Goal: Task Accomplishment & Management: Manage account settings

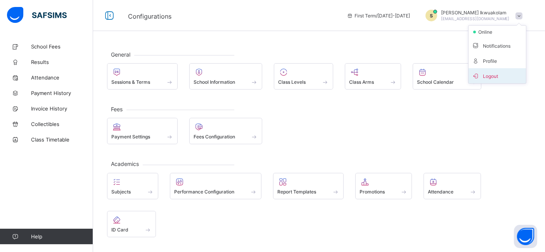
click at [497, 76] on span "Logout" at bounding box center [496, 75] width 51 height 9
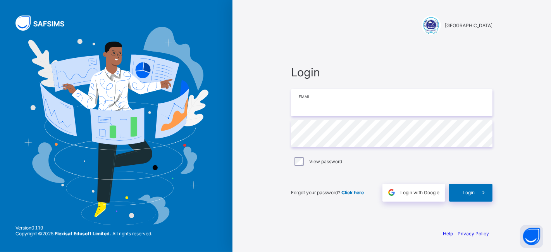
type input "**********"
click at [487, 204] on div "**********" at bounding box center [391, 133] width 217 height 179
click at [473, 202] on div "**********" at bounding box center [391, 133] width 217 height 179
click at [467, 192] on span "Login" at bounding box center [469, 193] width 12 height 6
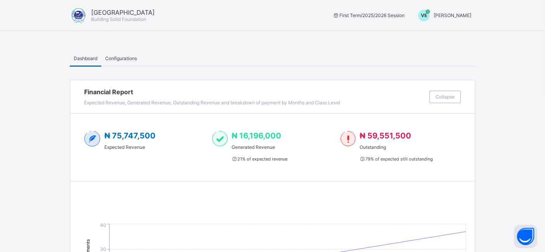
click at [468, 22] on div "Govana School Building Solid Foundation First Term / 2025/2026 Session VE [PERS…" at bounding box center [272, 15] width 545 height 31
click at [460, 21] on div "Govana School Building Solid Foundation First Term / 2025/2026 Session VE [PERS…" at bounding box center [272, 15] width 545 height 31
click at [457, 16] on span "[PERSON_NAME]" at bounding box center [452, 15] width 38 height 6
click at [452, 33] on span "Switch to Admin View" at bounding box center [441, 33] width 59 height 9
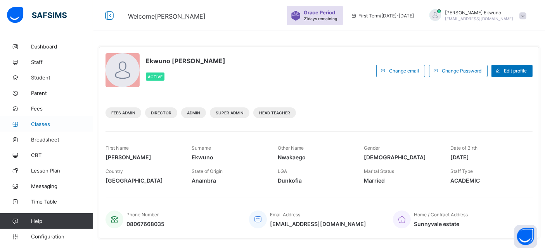
click at [44, 116] on link "Classes" at bounding box center [46, 124] width 93 height 16
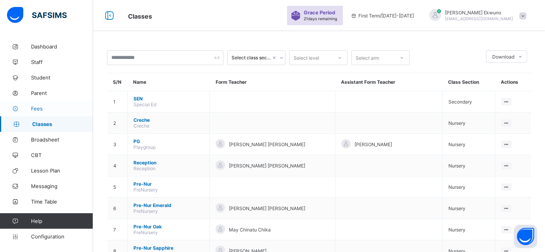
click at [47, 109] on span "Fees" at bounding box center [62, 108] width 62 height 6
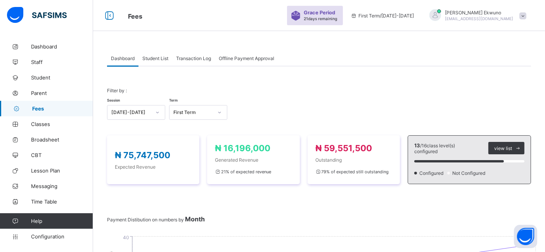
click at [154, 56] on span "Student List" at bounding box center [155, 58] width 26 height 6
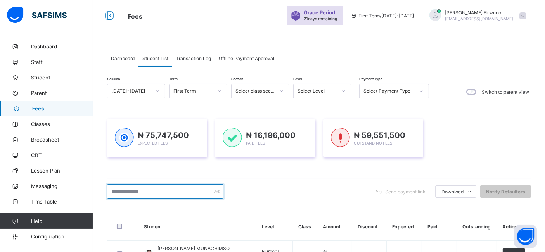
click at [153, 191] on input "text" at bounding box center [165, 191] width 116 height 15
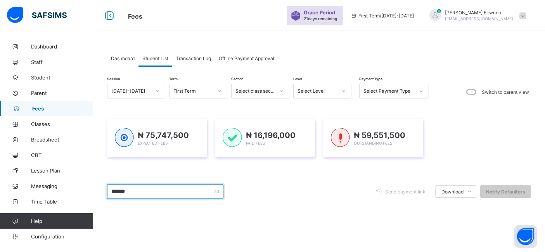
type input "*******"
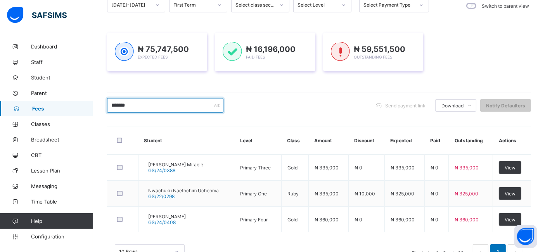
scroll to position [103, 0]
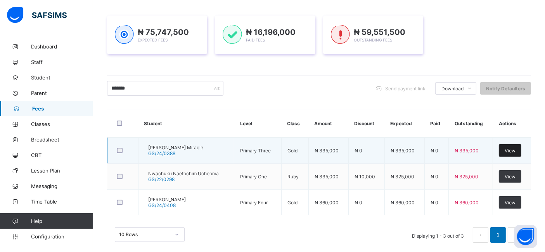
click at [520, 153] on div "View" at bounding box center [510, 150] width 22 height 12
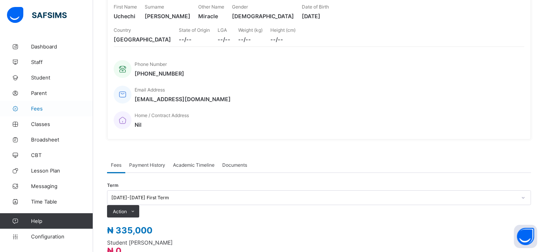
click at [42, 112] on link "Fees" at bounding box center [46, 109] width 93 height 16
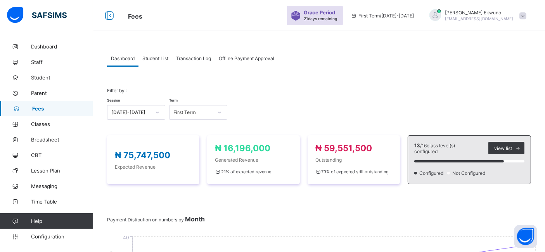
click at [156, 59] on span "Student List" at bounding box center [155, 58] width 26 height 6
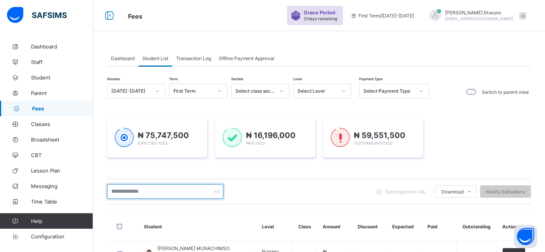
click at [125, 193] on input "text" at bounding box center [165, 191] width 116 height 15
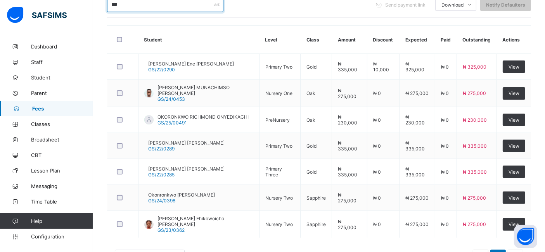
scroll to position [216, 0]
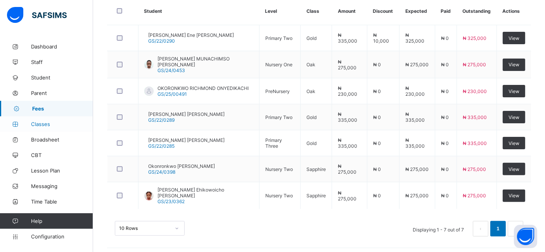
type input "***"
click at [39, 126] on span "Classes" at bounding box center [62, 124] width 62 height 6
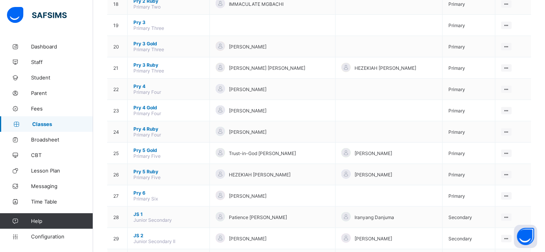
scroll to position [490, 0]
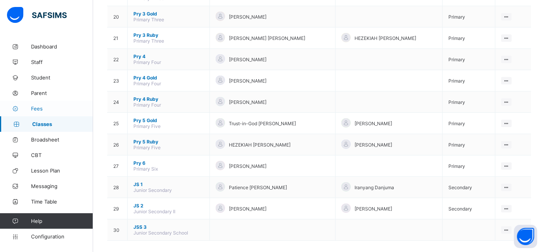
click at [31, 110] on span "Fees" at bounding box center [62, 108] width 62 height 6
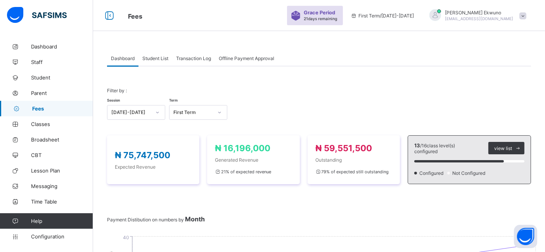
click at [157, 59] on span "Student List" at bounding box center [155, 58] width 26 height 6
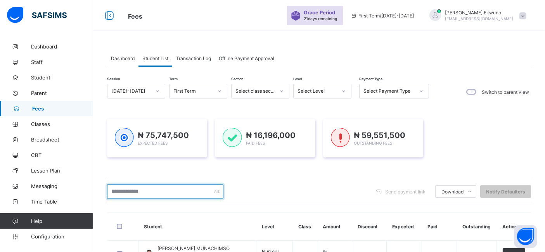
click at [123, 195] on input "text" at bounding box center [165, 191] width 116 height 15
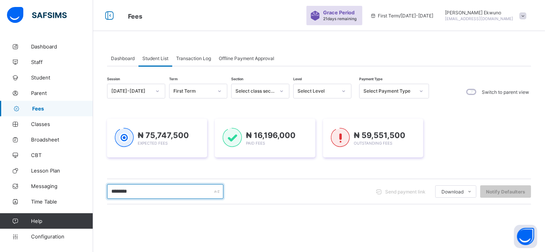
type input "********"
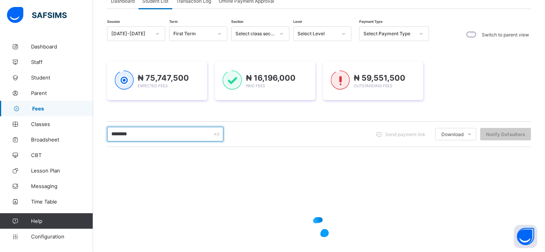
scroll to position [109, 0]
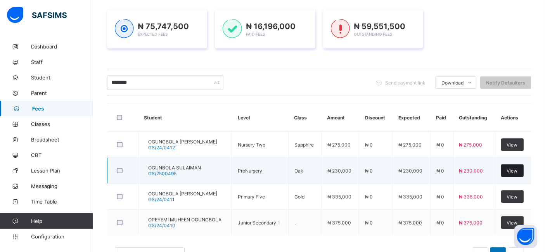
click at [517, 169] on span "View" at bounding box center [512, 171] width 11 height 6
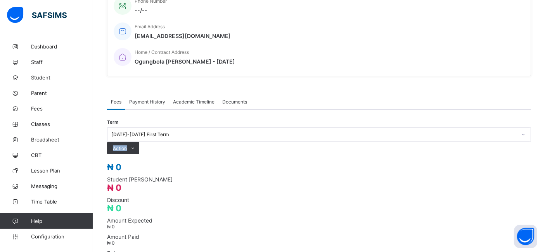
scroll to position [266, 0]
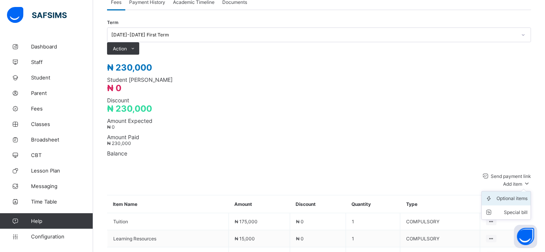
click at [515, 195] on div "Optional items" at bounding box center [511, 199] width 31 height 8
type input "****"
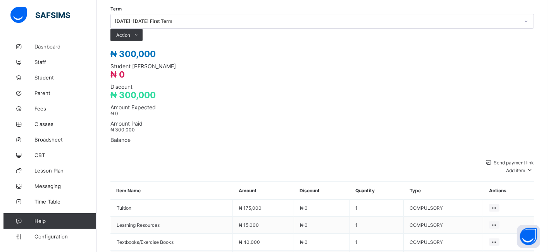
scroll to position [280, 0]
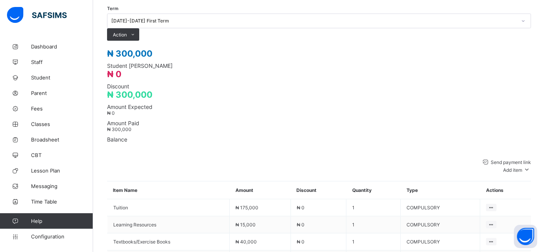
click at [0, 0] on button "Manage Discount" at bounding box center [0, 0] width 0 height 0
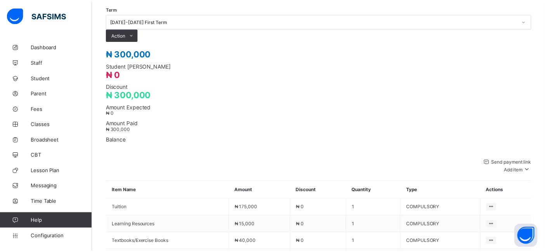
scroll to position [38, 0]
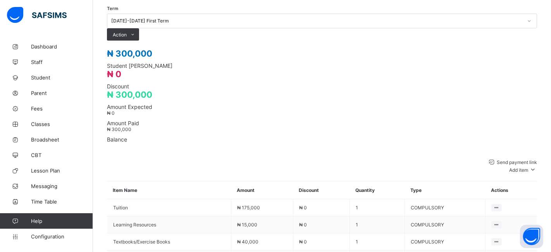
type input "*****"
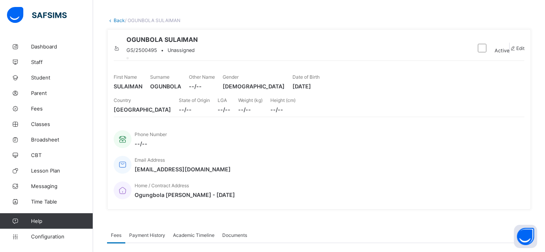
scroll to position [0, 0]
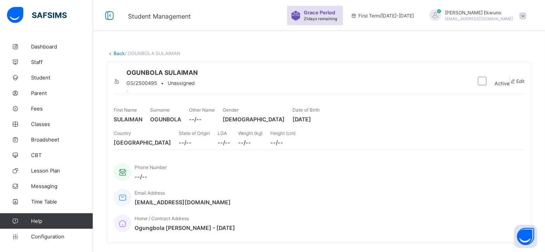
click at [119, 52] on link "Back" at bounding box center [119, 53] width 11 height 6
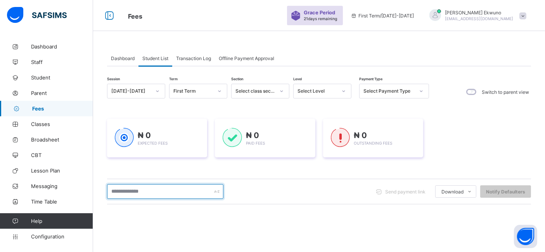
click at [143, 189] on input "text" at bounding box center [165, 191] width 116 height 15
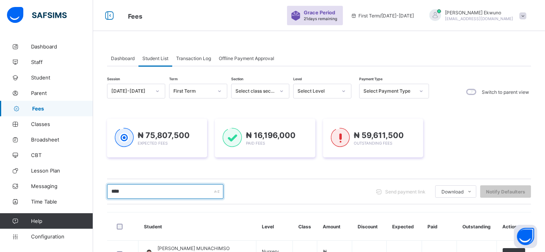
type input "********"
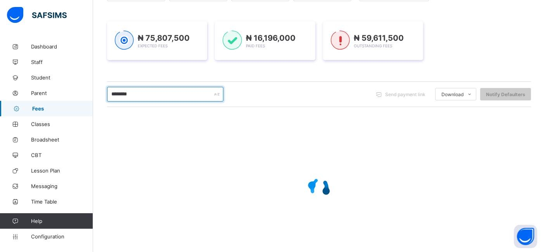
scroll to position [117, 0]
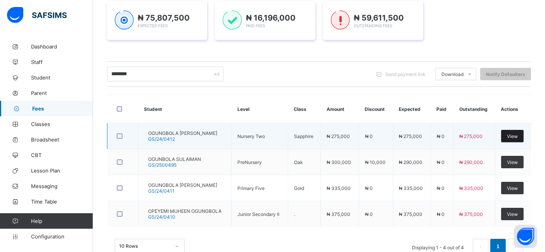
click at [518, 135] on span "View" at bounding box center [512, 136] width 11 height 6
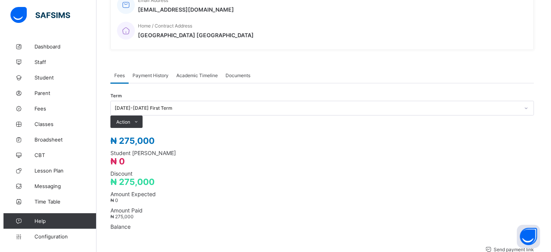
scroll to position [193, 0]
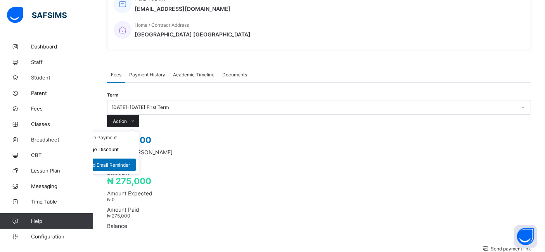
click at [127, 118] on span "Action" at bounding box center [120, 121] width 14 height 6
click at [119, 147] on button "Manage Discount" at bounding box center [98, 150] width 40 height 6
type input "*"
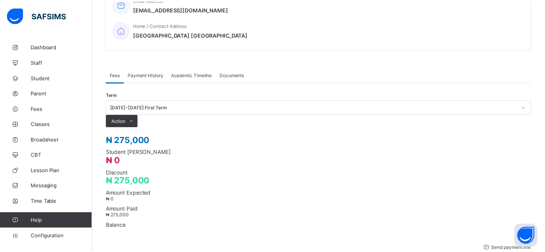
scroll to position [38, 0]
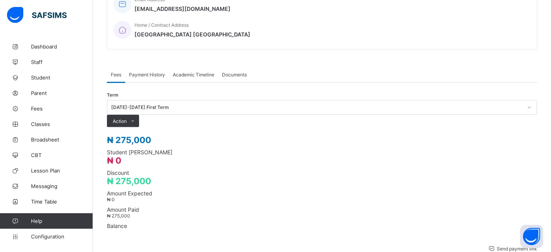
type input "*****"
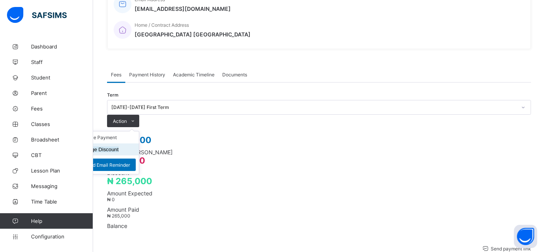
click at [119, 147] on button "Manage Discount" at bounding box center [98, 150] width 40 height 6
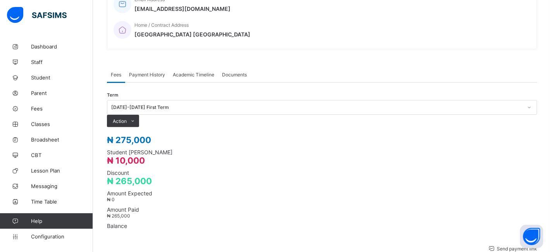
type input "*****"
click at [50, 235] on span "Configuration" at bounding box center [62, 236] width 62 height 6
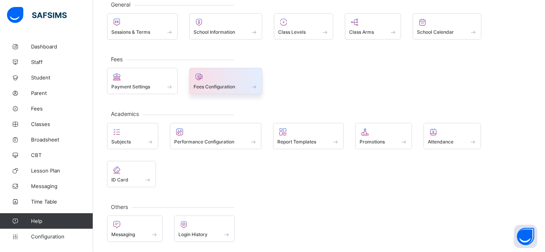
click at [231, 78] on div at bounding box center [225, 76] width 65 height 9
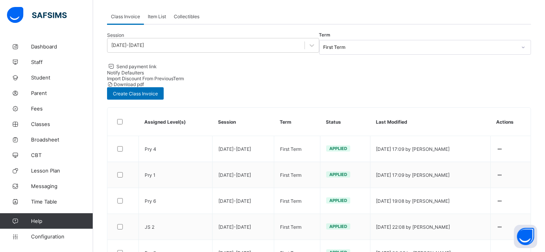
scroll to position [193, 0]
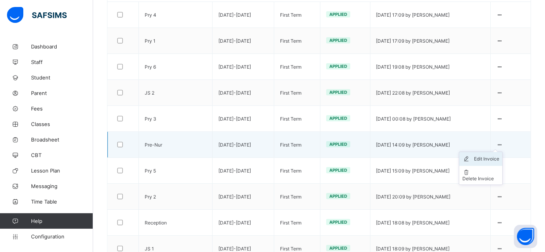
click at [494, 155] on div "Edit Invoice" at bounding box center [486, 159] width 25 height 8
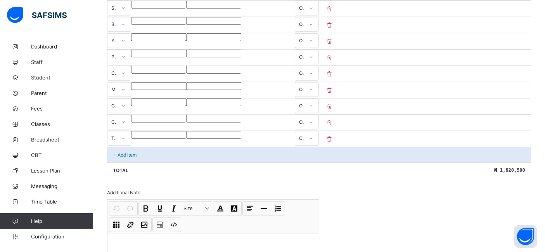
scroll to position [642, 0]
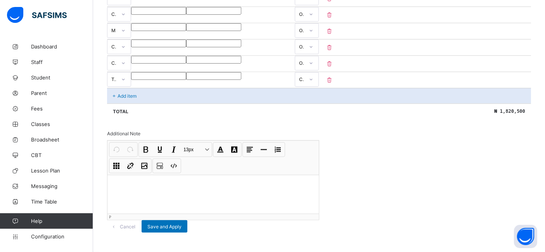
click at [190, 88] on div "Add item" at bounding box center [319, 96] width 424 height 16
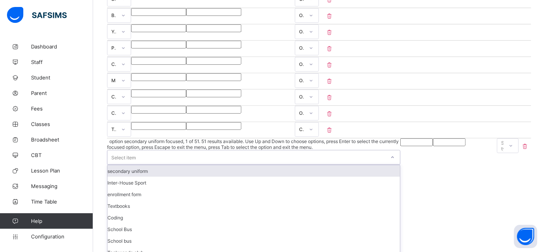
scroll to position [601, 0]
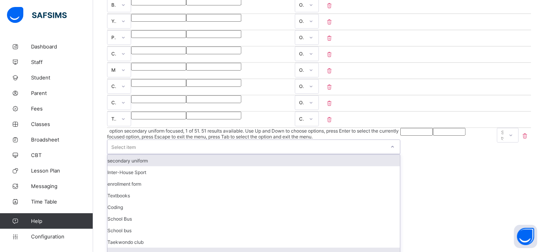
click at [128, 248] on div "PTA levy" at bounding box center [253, 254] width 292 height 12
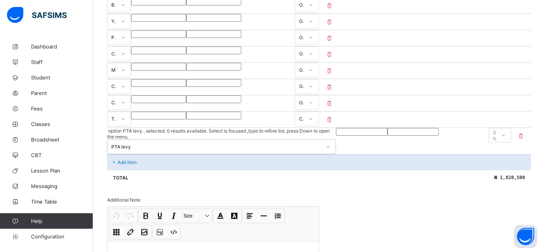
click at [336, 128] on input "number" at bounding box center [362, 132] width 52 height 8
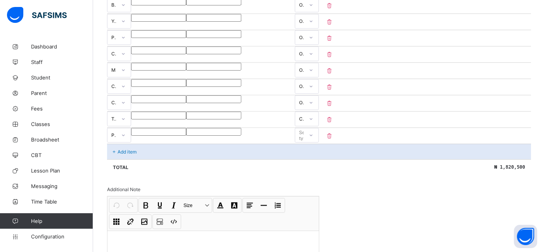
type input "*"
type input "****"
type input "******"
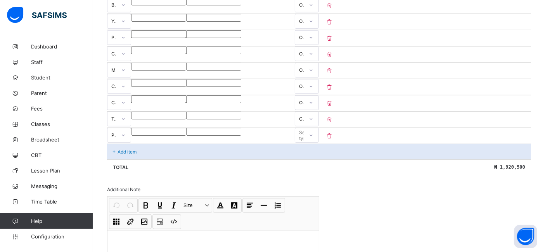
type input "******"
type input "*****"
click at [313, 131] on icon at bounding box center [311, 135] width 5 height 8
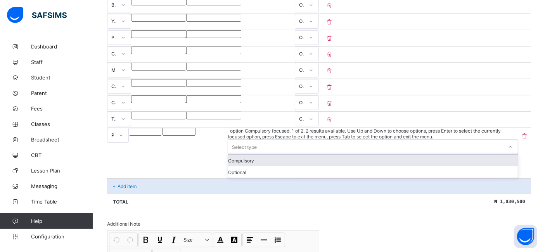
click at [470, 155] on div "Compulsory" at bounding box center [373, 161] width 290 height 12
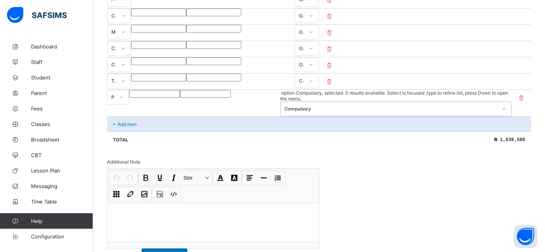
scroll to position [658, 0]
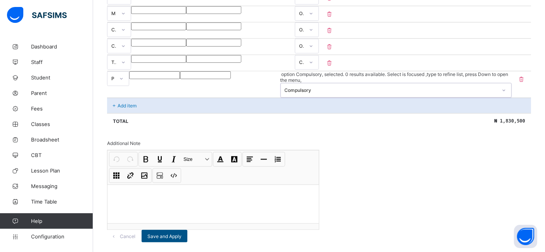
click at [187, 230] on div "Save and Apply" at bounding box center [164, 236] width 46 height 12
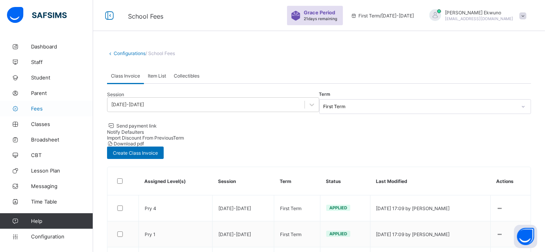
drag, startPoint x: 41, startPoint y: 110, endPoint x: 40, endPoint y: 104, distance: 7.1
click at [41, 110] on span "Fees" at bounding box center [62, 108] width 62 height 6
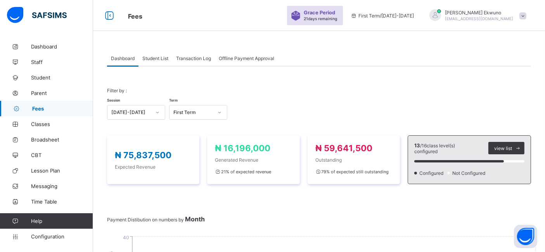
click at [160, 57] on span "Student List" at bounding box center [155, 58] width 26 height 6
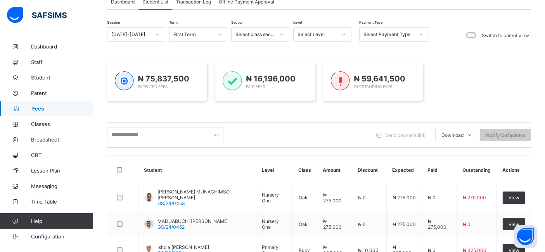
scroll to position [61, 0]
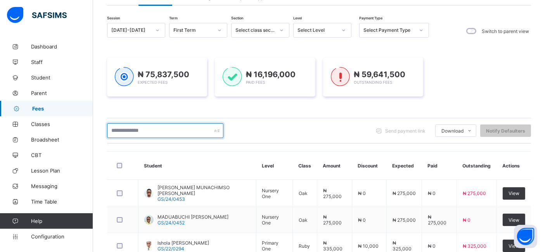
click at [133, 132] on input "text" at bounding box center [165, 130] width 116 height 15
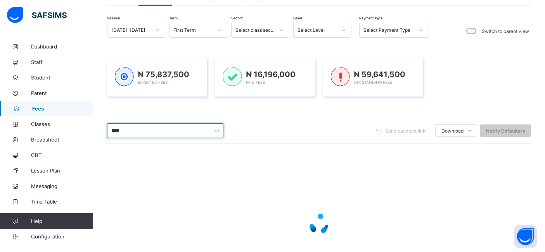
type input "********"
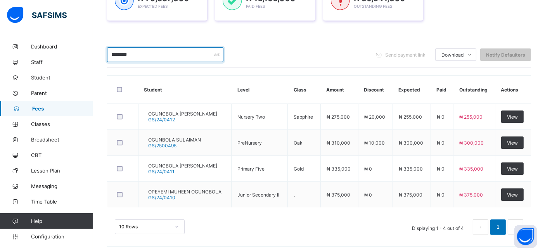
scroll to position [138, 0]
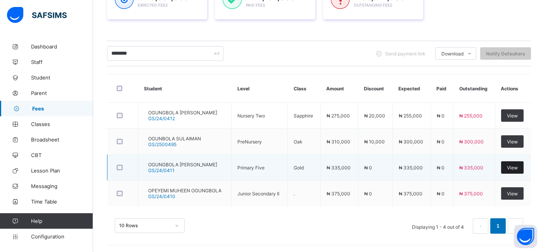
click at [518, 165] on span "View" at bounding box center [512, 168] width 11 height 6
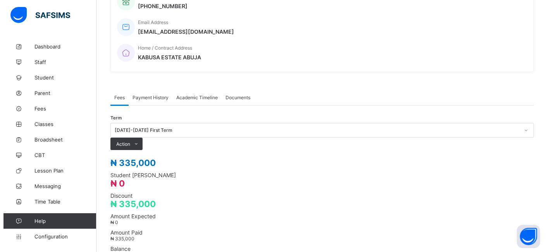
scroll to position [175, 0]
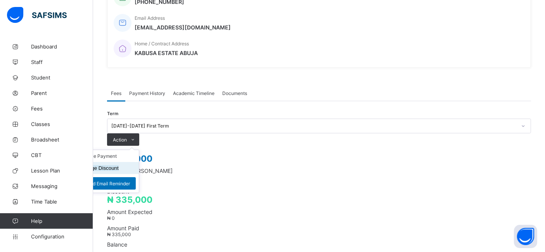
click at [119, 165] on button "Manage Discount" at bounding box center [98, 168] width 40 height 6
type input "*"
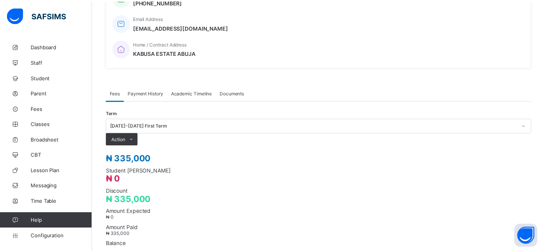
scroll to position [27, 0]
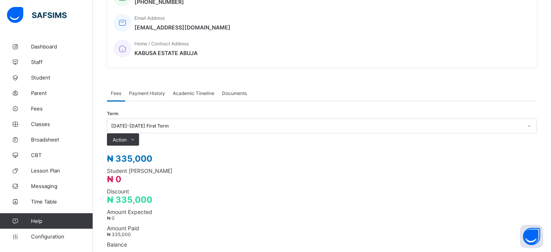
type input "*****"
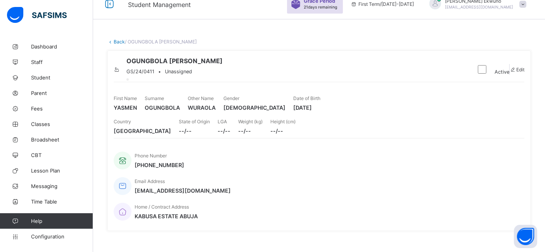
scroll to position [0, 0]
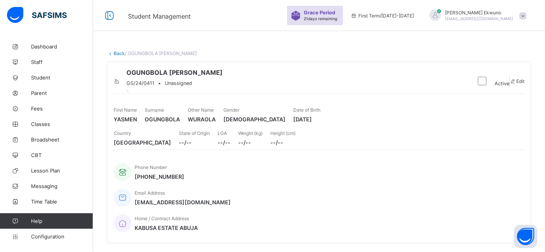
click at [119, 55] on link "Back" at bounding box center [119, 53] width 11 height 6
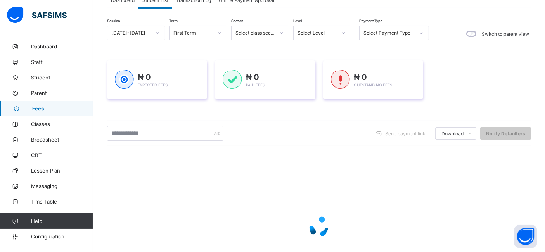
scroll to position [59, 0]
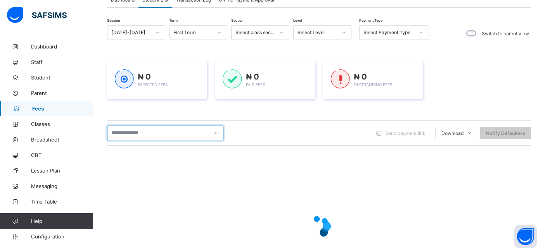
click at [126, 133] on input "text" at bounding box center [165, 133] width 116 height 15
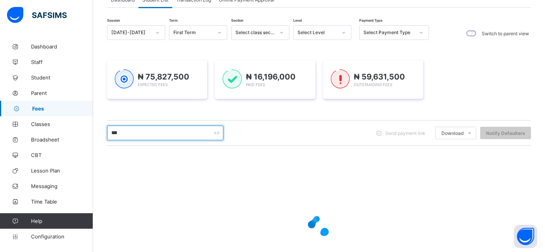
type input "********"
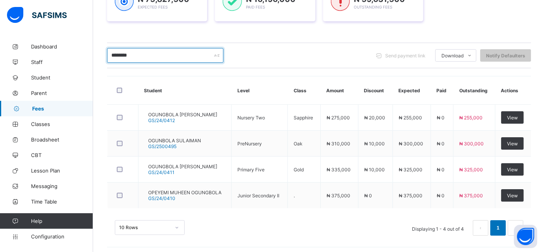
scroll to position [138, 0]
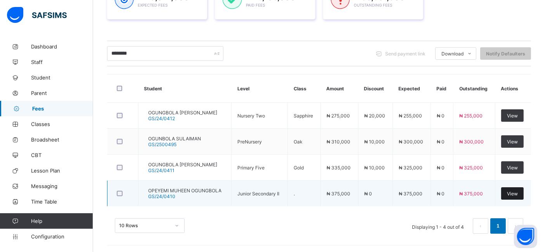
click at [523, 194] on div "View" at bounding box center [512, 193] width 22 height 12
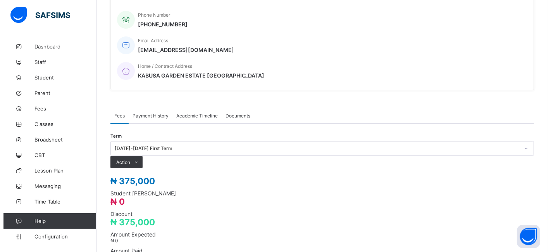
scroll to position [180, 0]
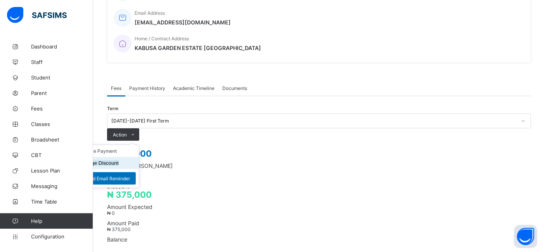
click at [119, 160] on button "Manage Discount" at bounding box center [98, 163] width 40 height 6
type input "*"
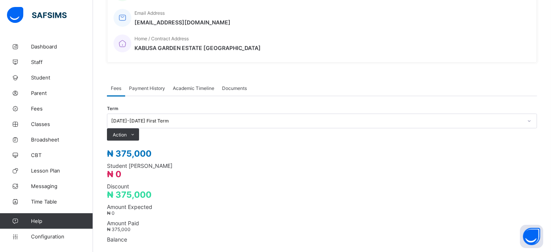
scroll to position [33, 0]
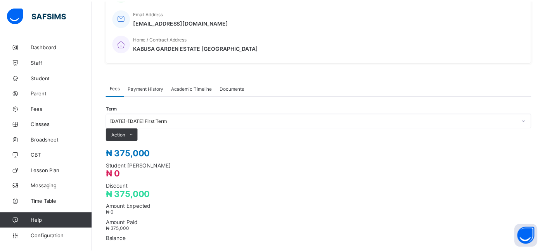
scroll to position [38, 0]
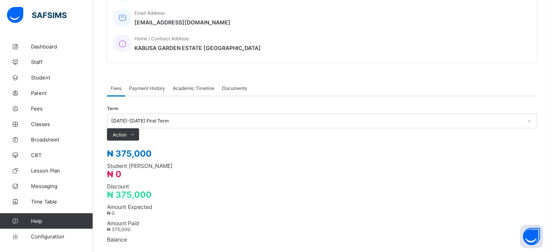
type input "*****"
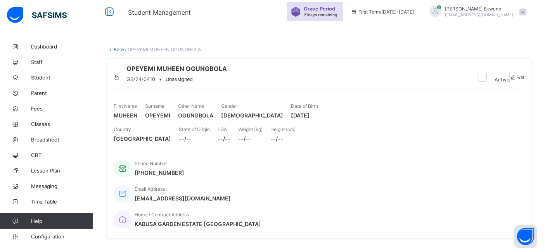
scroll to position [0, 0]
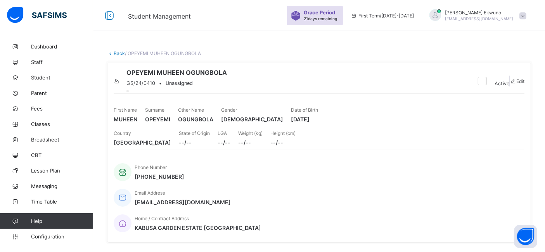
click at [117, 53] on link "Back" at bounding box center [119, 53] width 11 height 6
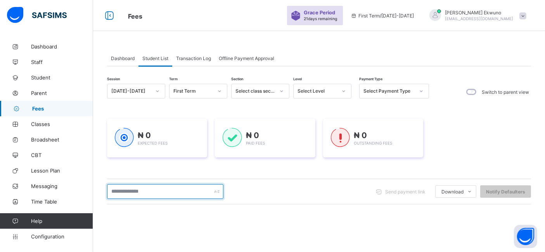
click at [140, 189] on input "text" at bounding box center [165, 191] width 116 height 15
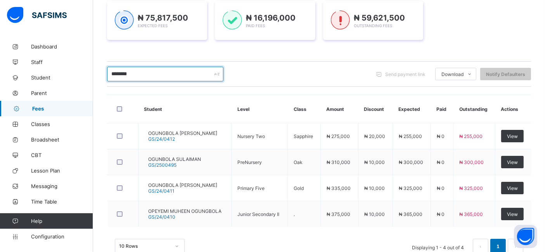
scroll to position [131, 0]
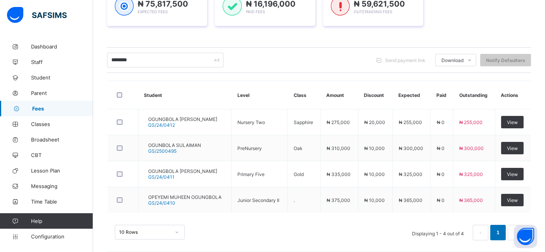
click at [42, 109] on span "Fees" at bounding box center [62, 108] width 61 height 6
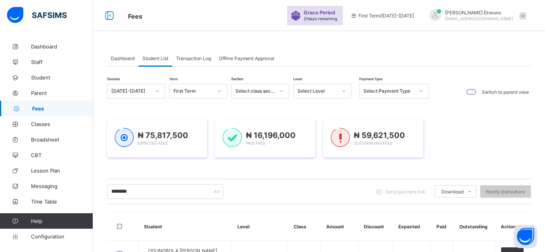
click at [154, 59] on span "Student List" at bounding box center [155, 58] width 26 height 6
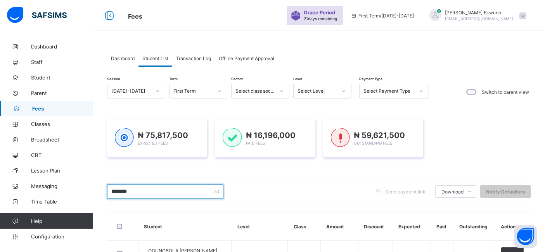
click at [156, 191] on input "********" at bounding box center [165, 191] width 116 height 15
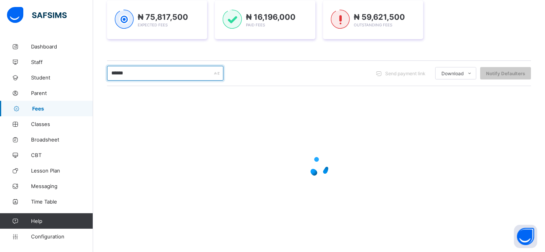
scroll to position [117, 0]
type input "*"
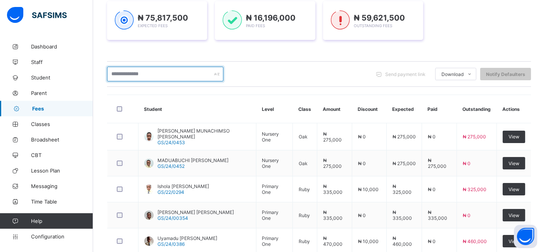
scroll to position [138, 0]
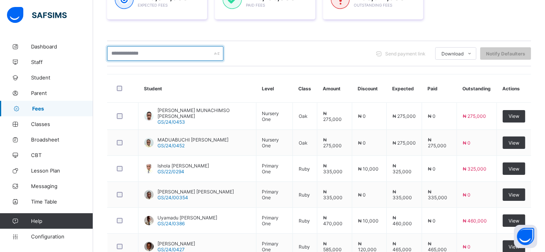
click at [157, 52] on input "text" at bounding box center [165, 53] width 116 height 15
click at [151, 53] on input "text" at bounding box center [165, 53] width 116 height 15
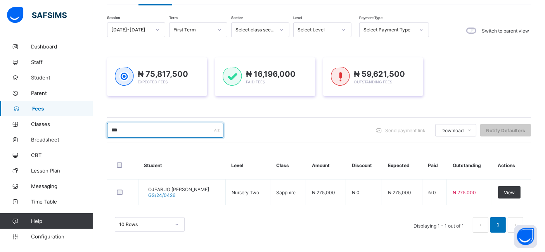
scroll to position [60, 0]
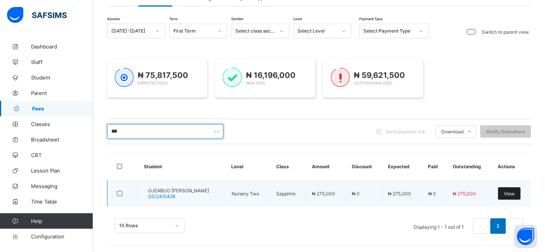
type input "***"
click at [514, 193] on span "View" at bounding box center [509, 194] width 11 height 6
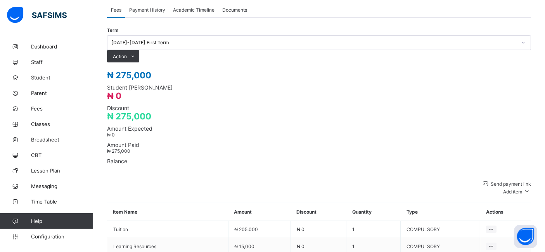
scroll to position [290, 0]
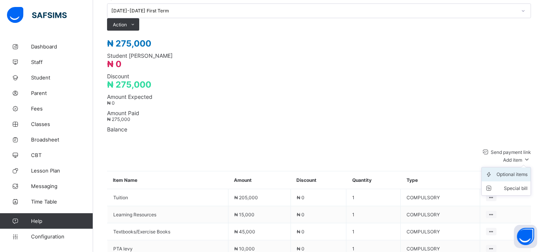
click at [517, 167] on li "Optional items" at bounding box center [505, 174] width 49 height 14
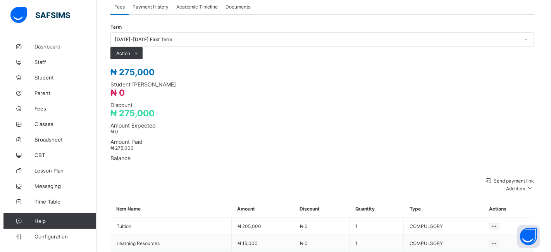
scroll to position [255, 0]
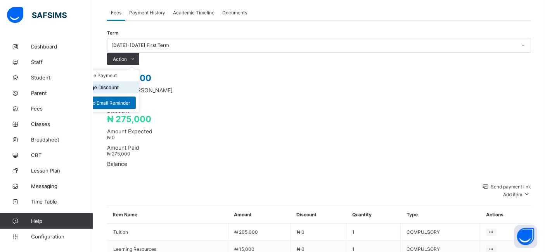
click at [119, 85] on button "Manage Discount" at bounding box center [98, 88] width 40 height 6
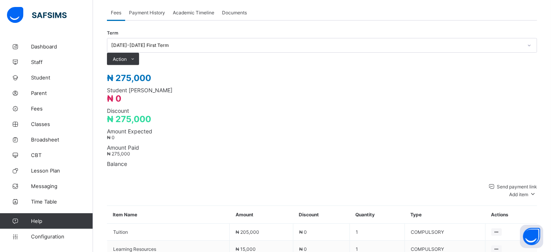
type input "*****"
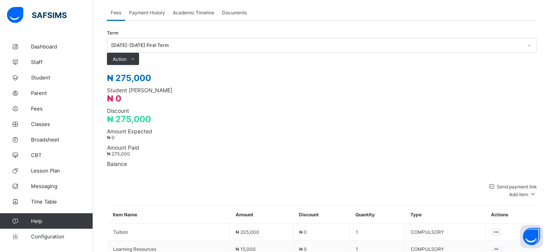
type input "*****"
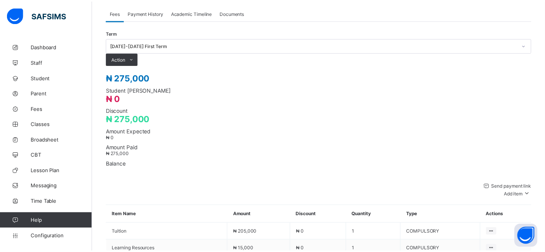
scroll to position [38, 0]
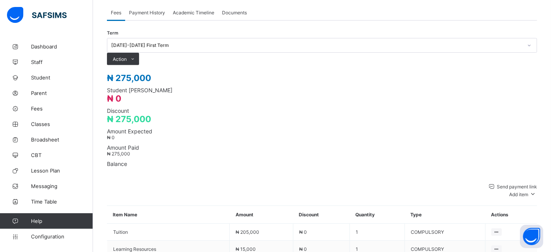
type input "*****"
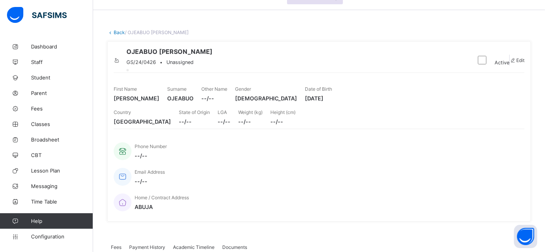
scroll to position [19, 0]
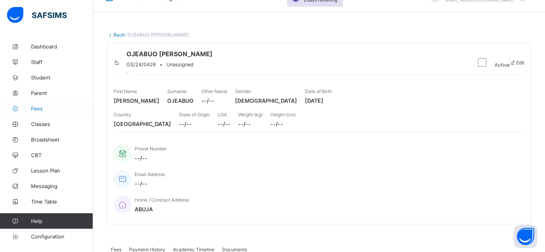
click at [40, 109] on span "Fees" at bounding box center [62, 108] width 62 height 6
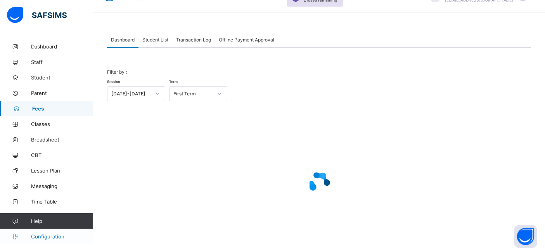
click at [51, 236] on span "Configuration" at bounding box center [62, 236] width 62 height 6
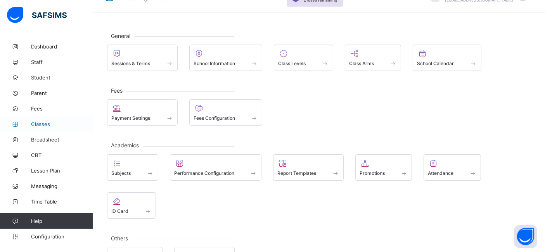
click at [43, 124] on span "Classes" at bounding box center [62, 124] width 62 height 6
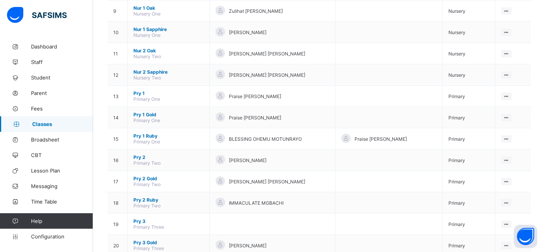
scroll to position [262, 0]
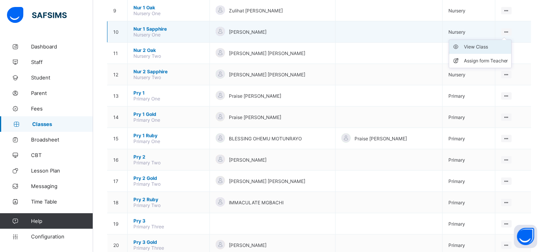
click at [479, 43] on div "View Class" at bounding box center [486, 47] width 44 height 8
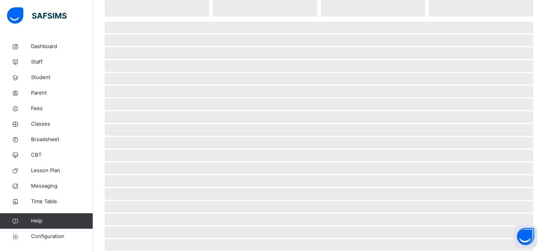
scroll to position [64, 0]
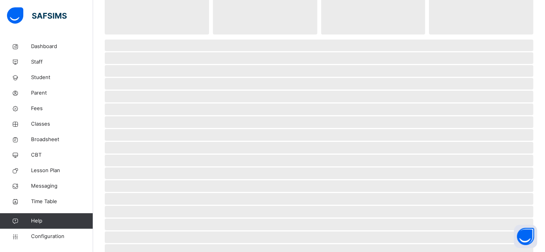
click at [125, 150] on span "‌" at bounding box center [319, 148] width 428 height 12
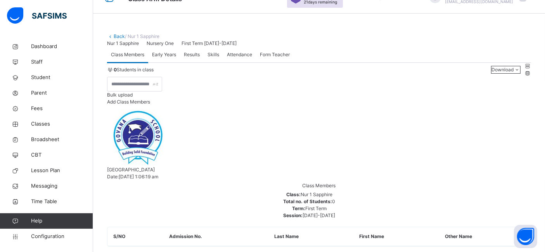
scroll to position [6, 0]
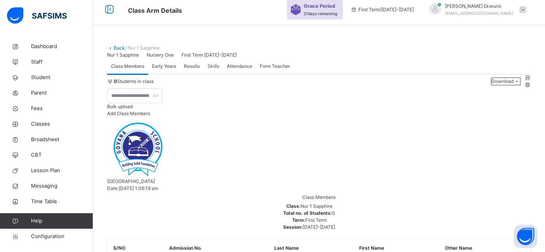
click at [116, 47] on link "Back" at bounding box center [119, 48] width 11 height 6
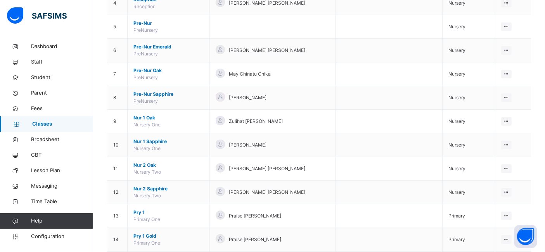
scroll to position [171, 0]
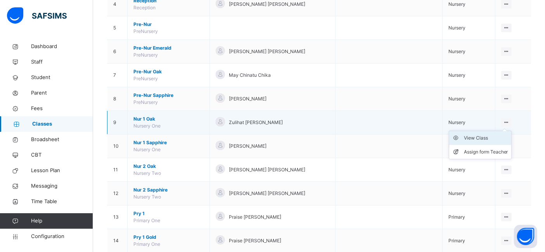
click at [479, 136] on div "View Class" at bounding box center [486, 138] width 44 height 8
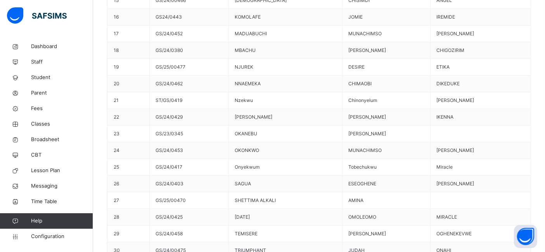
scroll to position [512, 0]
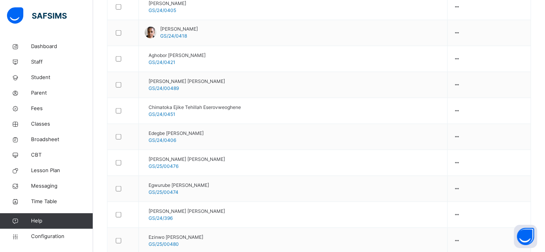
scroll to position [806, 0]
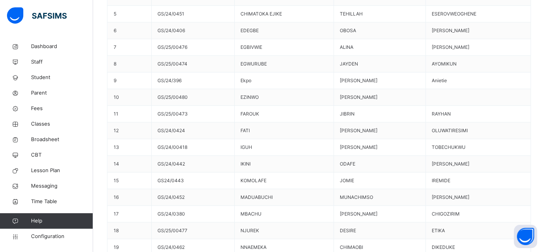
scroll to position [347, 0]
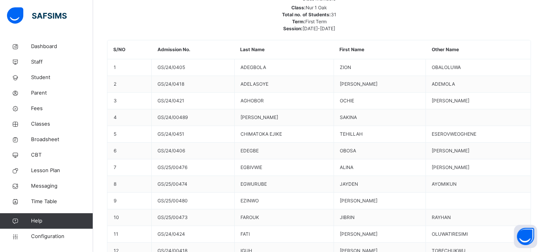
scroll to position [75, 0]
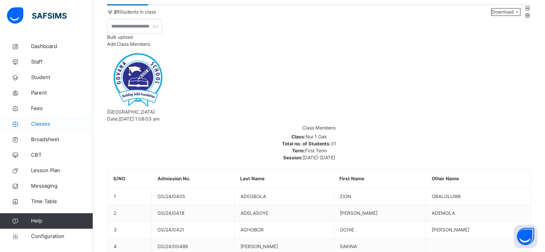
click at [46, 125] on span "Classes" at bounding box center [62, 124] width 62 height 8
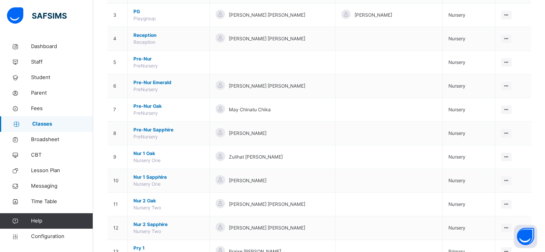
scroll to position [153, 0]
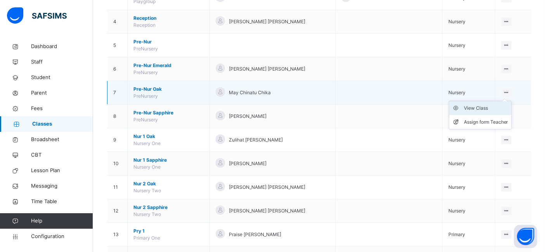
click at [481, 106] on div "View Class" at bounding box center [486, 108] width 44 height 8
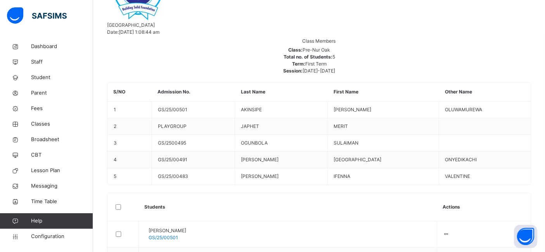
scroll to position [173, 0]
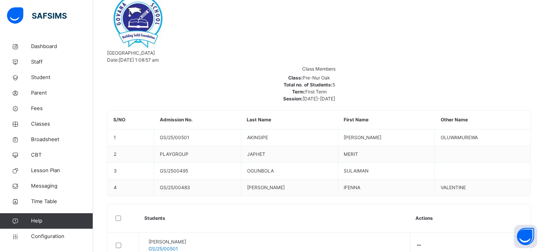
scroll to position [128, 0]
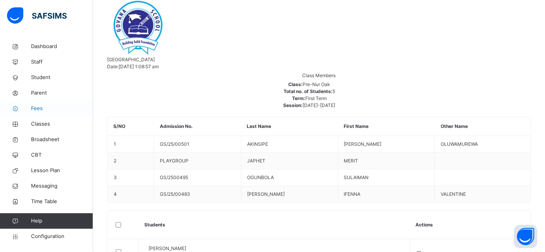
click at [43, 110] on span "Fees" at bounding box center [62, 109] width 62 height 8
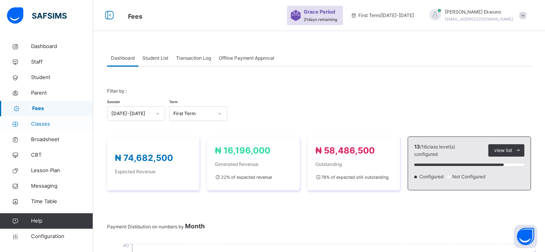
click at [42, 121] on span "Classes" at bounding box center [62, 124] width 62 height 8
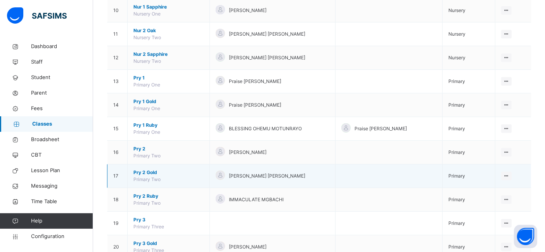
scroll to position [309, 0]
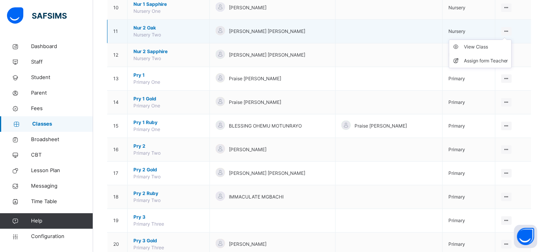
click at [511, 40] on ul "View Class Assign form Teacher" at bounding box center [480, 54] width 63 height 29
click at [483, 49] on div "View Class" at bounding box center [486, 47] width 44 height 8
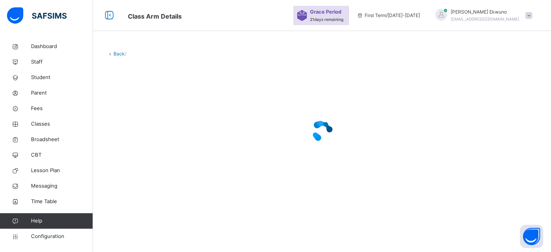
click at [485, 50] on div "Back /" at bounding box center [322, 53] width 430 height 7
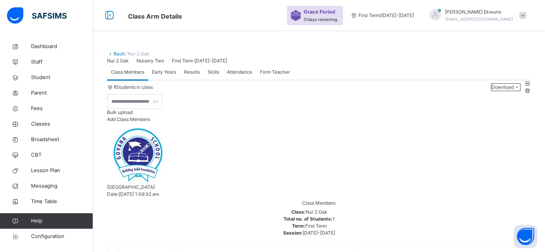
click at [121, 56] on link "Back" at bounding box center [119, 54] width 11 height 6
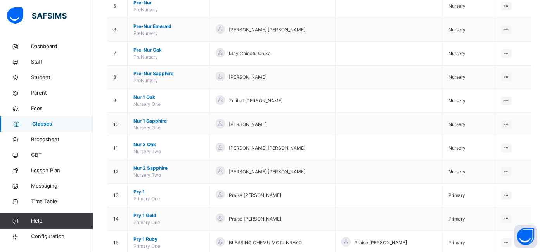
scroll to position [197, 0]
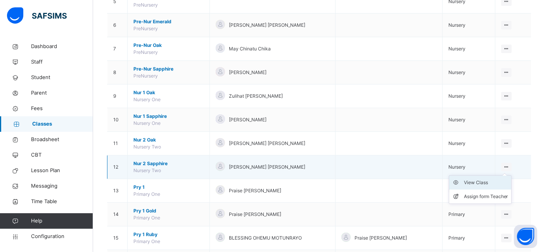
click at [487, 180] on div "View Class" at bounding box center [486, 183] width 44 height 8
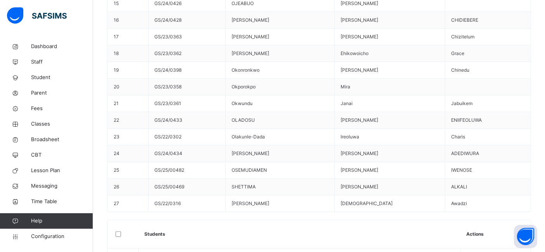
scroll to position [502, 0]
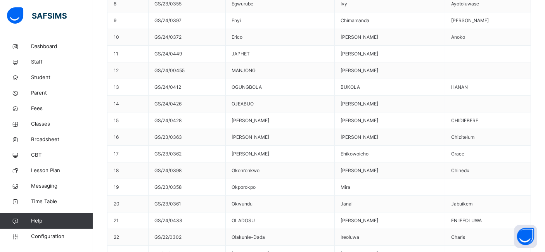
scroll to position [386, 0]
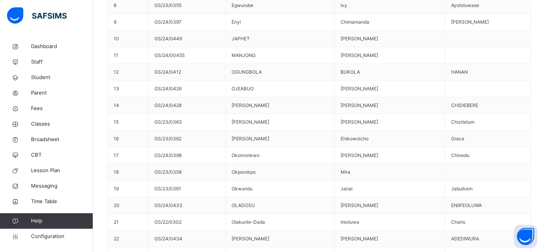
scroll to position [410, 0]
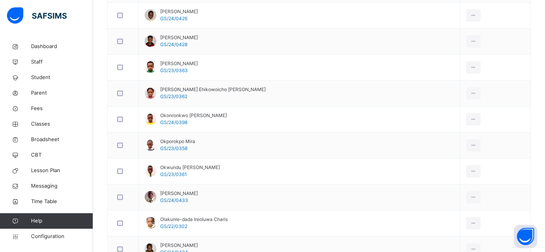
scroll to position [565, 0]
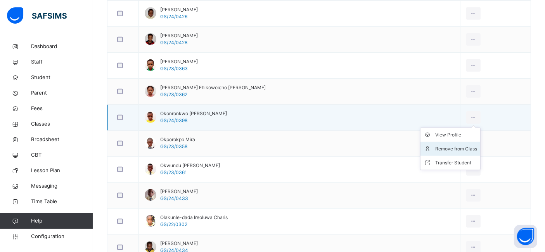
click at [462, 145] on div "Remove from Class" at bounding box center [456, 149] width 42 height 8
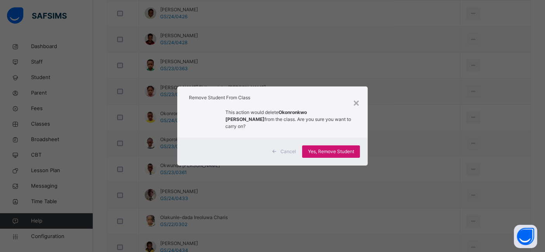
click at [342, 149] on span "Yes, Remove Student" at bounding box center [331, 151] width 46 height 7
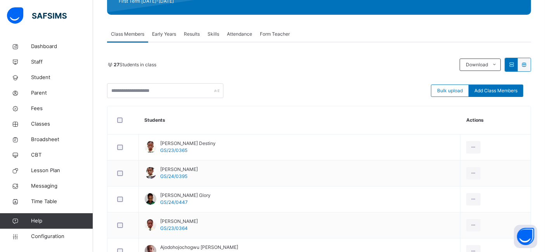
scroll to position [119, 0]
click at [43, 126] on span "Classes" at bounding box center [62, 124] width 62 height 8
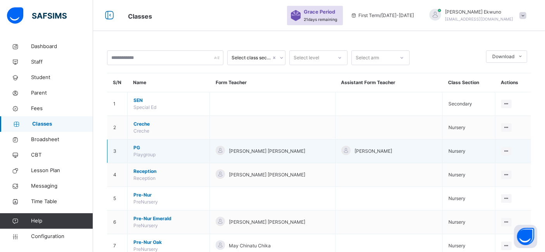
click at [123, 154] on td "3" at bounding box center [117, 152] width 20 height 24
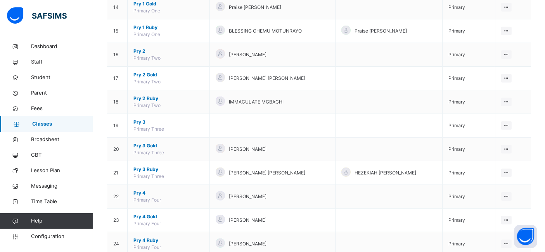
scroll to position [404, 0]
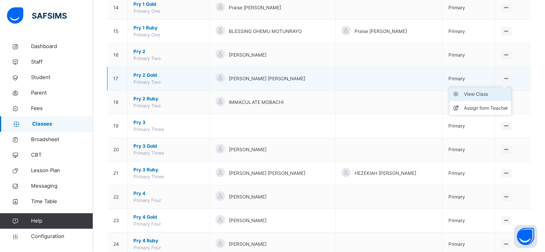
click at [478, 94] on div "View Class" at bounding box center [486, 94] width 44 height 8
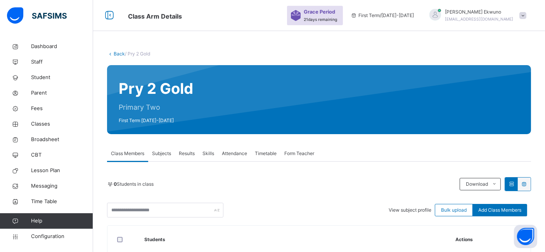
click at [119, 52] on link "Back" at bounding box center [119, 54] width 11 height 6
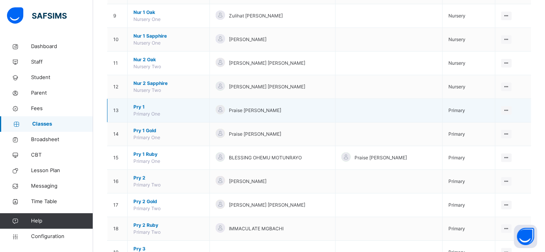
scroll to position [278, 0]
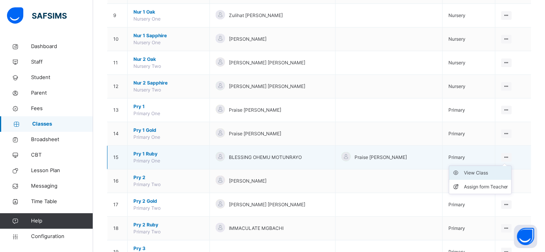
click at [482, 172] on div "View Class" at bounding box center [486, 173] width 44 height 8
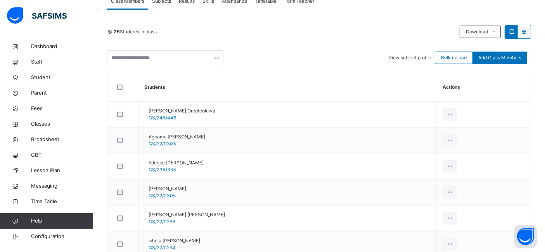
scroll to position [153, 0]
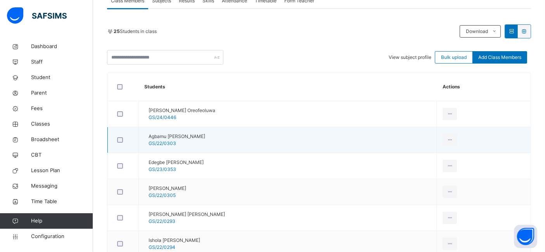
click at [468, 142] on td "View Profile Remove from Class Transfer Student" at bounding box center [484, 140] width 94 height 26
click at [449, 174] on div "Remove from Class" at bounding box center [432, 171] width 42 height 8
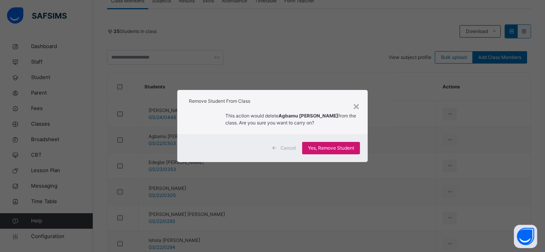
click at [354, 148] on span "Yes, Remove Student" at bounding box center [331, 148] width 46 height 7
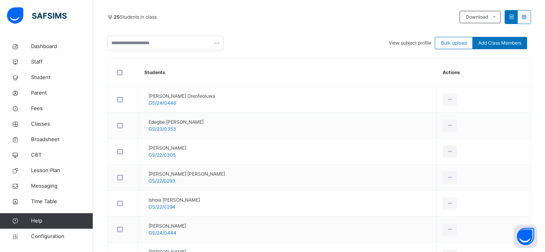
scroll to position [173, 0]
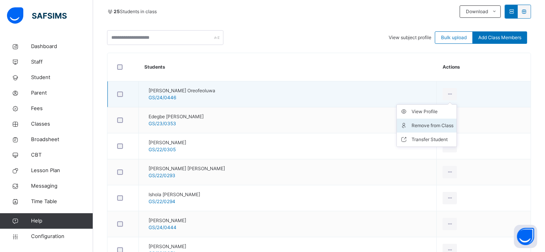
click at [437, 126] on div "Remove from Class" at bounding box center [432, 126] width 42 height 8
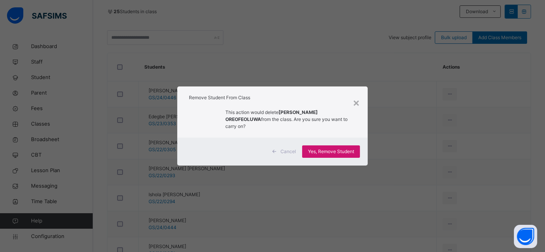
click at [332, 152] on div "Yes, Remove Student" at bounding box center [331, 151] width 58 height 12
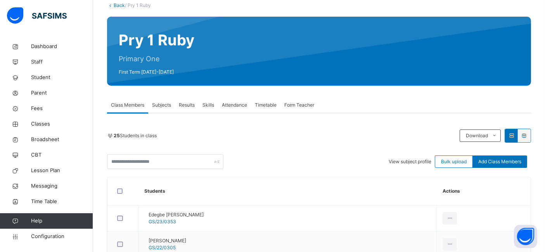
scroll to position [0, 0]
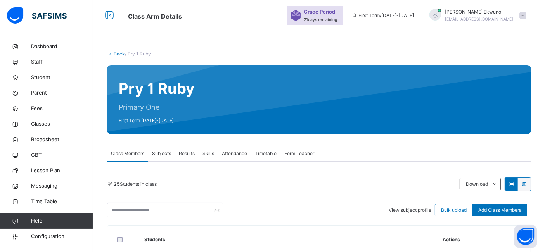
click at [119, 52] on link "Back" at bounding box center [119, 54] width 11 height 6
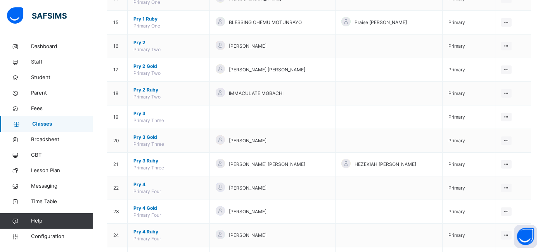
scroll to position [414, 0]
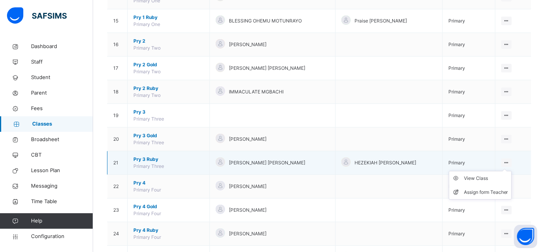
click at [511, 171] on ul "View Class Assign form Teacher" at bounding box center [480, 185] width 63 height 29
click at [489, 176] on div "View Class" at bounding box center [486, 178] width 44 height 8
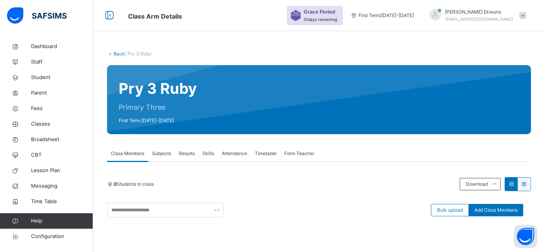
click at [120, 54] on link "Back" at bounding box center [119, 54] width 11 height 6
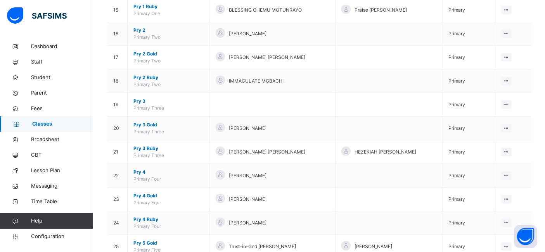
scroll to position [424, 0]
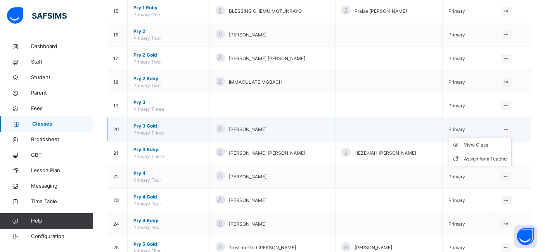
click at [509, 127] on icon at bounding box center [506, 129] width 7 height 6
click at [483, 142] on div "View Class" at bounding box center [486, 145] width 44 height 8
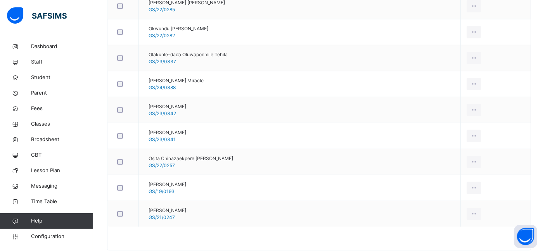
scroll to position [806, 0]
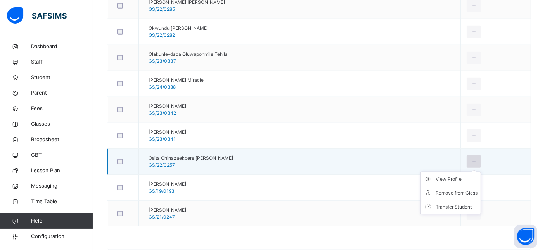
click at [470, 158] on icon at bounding box center [473, 161] width 7 height 7
click at [456, 189] on div "Remove from Class" at bounding box center [456, 193] width 42 height 8
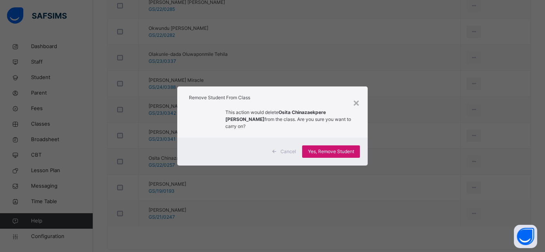
click at [343, 149] on span "Yes, Remove Student" at bounding box center [331, 151] width 46 height 7
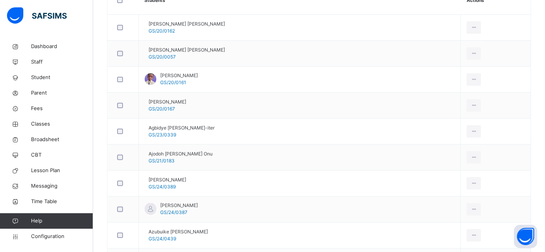
scroll to position [239, 0]
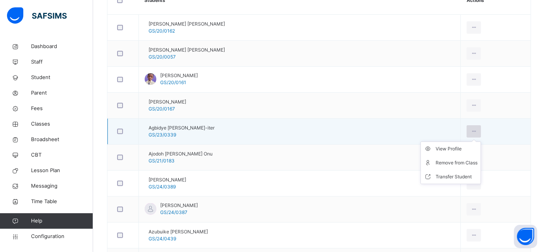
click at [470, 130] on icon at bounding box center [473, 131] width 7 height 7
click at [452, 162] on div "Remove from Class" at bounding box center [456, 163] width 42 height 8
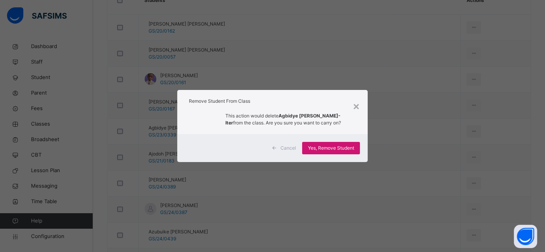
click at [336, 148] on span "Yes, Remove Student" at bounding box center [331, 148] width 46 height 7
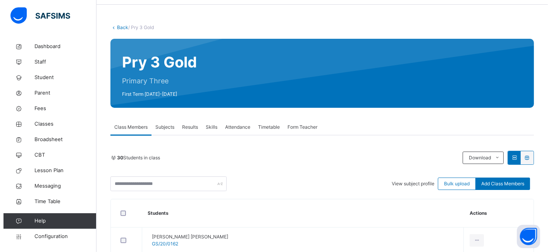
scroll to position [0, 0]
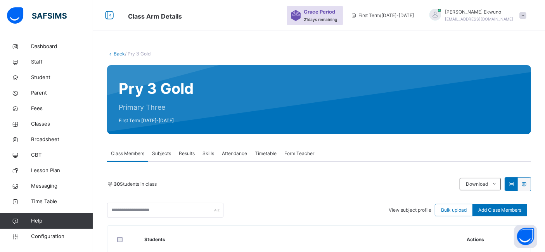
click at [119, 55] on link "Back" at bounding box center [119, 54] width 11 height 6
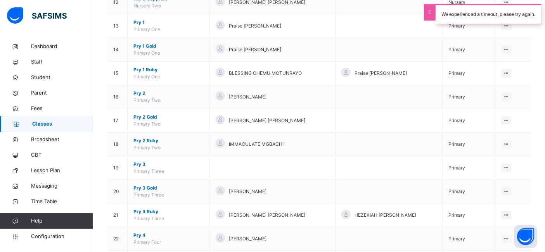
scroll to position [361, 0]
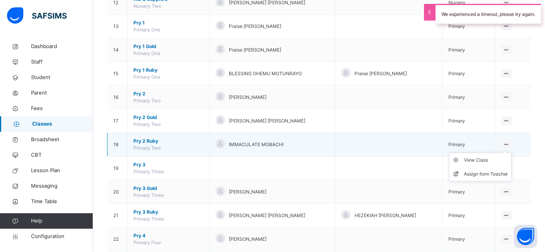
click at [508, 153] on ul "View Class Assign form Teacher" at bounding box center [480, 167] width 63 height 29
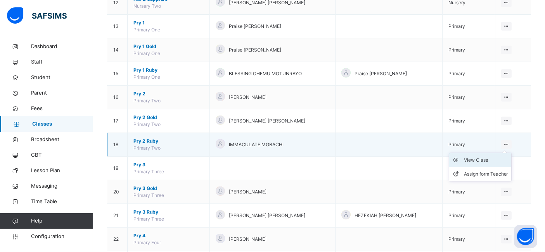
click at [490, 158] on div "View Class" at bounding box center [486, 160] width 44 height 8
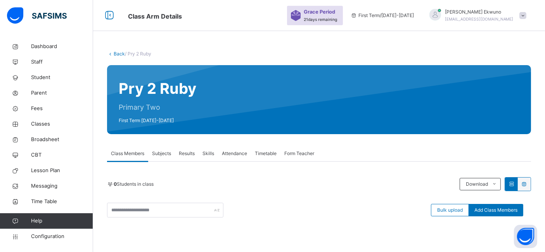
scroll to position [17, 0]
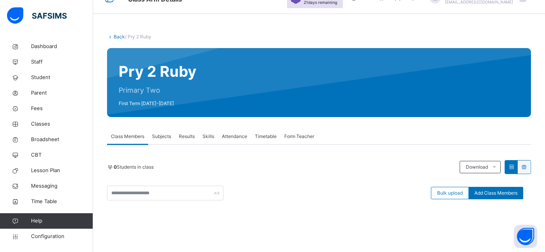
click at [119, 36] on link "Back" at bounding box center [119, 37] width 11 height 6
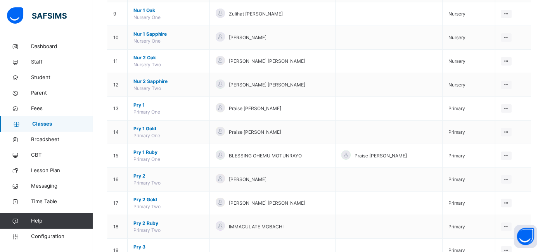
scroll to position [280, 0]
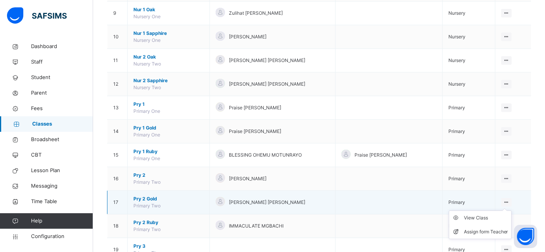
click at [509, 200] on icon at bounding box center [506, 202] width 7 height 6
click at [486, 219] on div "View Class" at bounding box center [486, 218] width 44 height 8
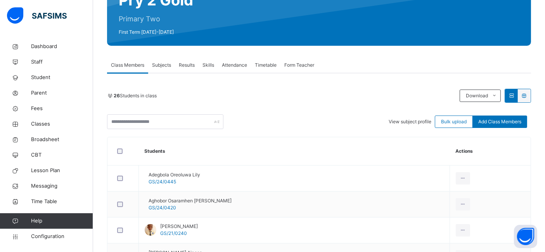
scroll to position [131, 0]
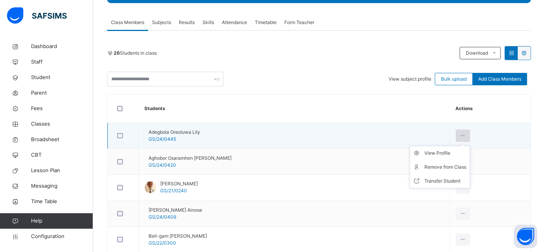
click at [466, 135] on icon at bounding box center [462, 135] width 7 height 7
click at [450, 166] on div "Remove from Class" at bounding box center [445, 167] width 42 height 8
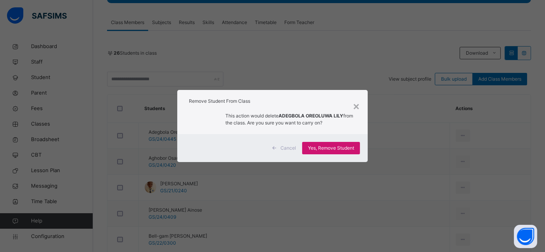
click at [340, 148] on span "Yes, Remove Student" at bounding box center [331, 148] width 46 height 7
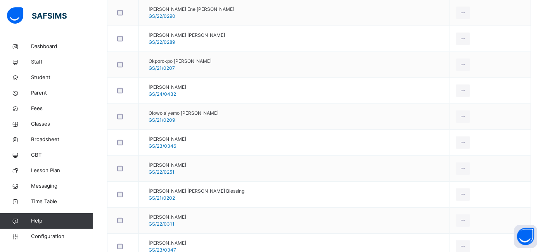
scroll to position [592, 0]
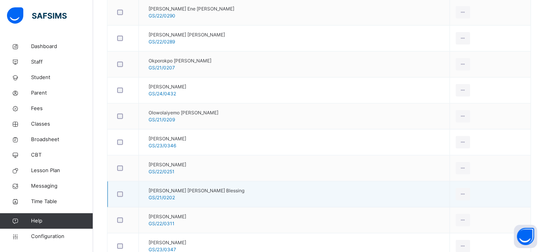
click at [443, 183] on td "Robinson Prince Otis Ibiemo Blessing GS/21/0202" at bounding box center [294, 194] width 311 height 26
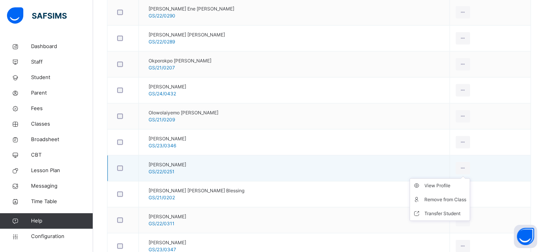
click at [461, 178] on ul "View Profile Remove from Class Transfer Student" at bounding box center [439, 199] width 60 height 43
click at [459, 196] on div "Remove from Class" at bounding box center [445, 200] width 42 height 8
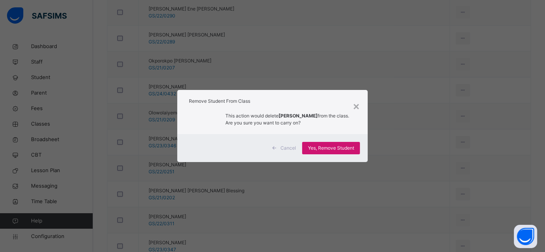
click at [340, 151] on span "Yes, Remove Student" at bounding box center [331, 148] width 46 height 7
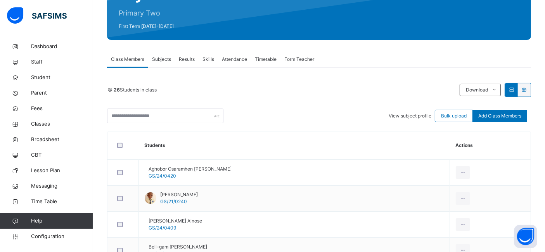
scroll to position [98, 0]
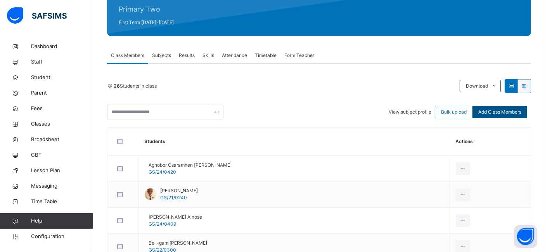
click at [500, 114] on span "Add Class Members" at bounding box center [499, 112] width 43 height 7
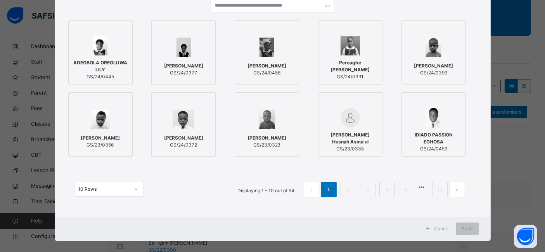
scroll to position [93, 0]
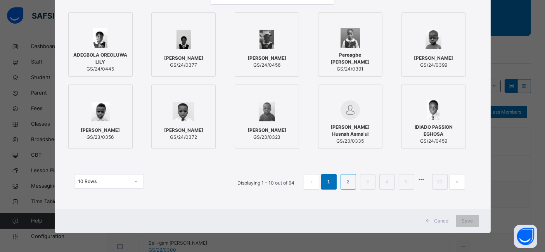
click at [346, 181] on link "2" at bounding box center [347, 182] width 7 height 10
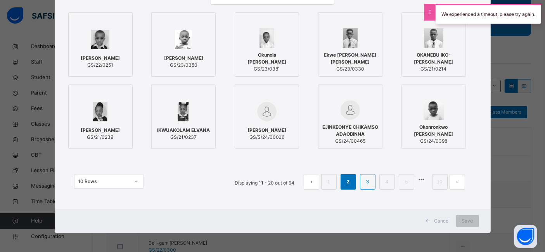
click at [372, 187] on li "3" at bounding box center [368, 182] width 16 height 16
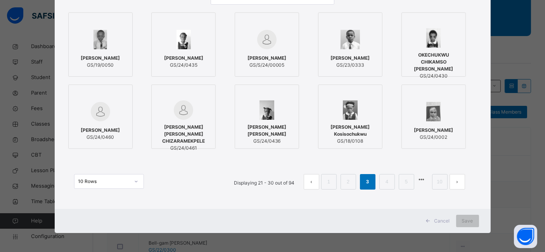
click at [397, 183] on ul "Displaying 21 - 30 out of 94 1 2 3 4 5 10" at bounding box center [349, 182] width 243 height 16
click at [386, 184] on link "4" at bounding box center [386, 182] width 7 height 10
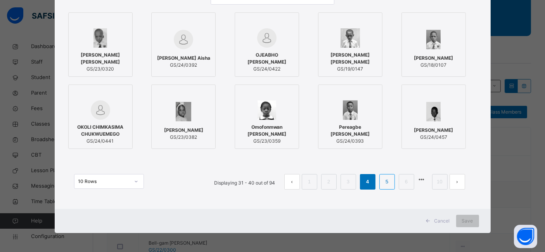
click at [389, 186] on link "5" at bounding box center [386, 182] width 7 height 10
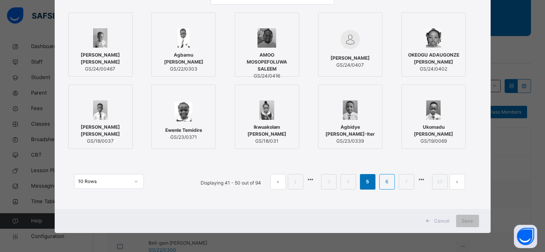
click at [385, 182] on link "6" at bounding box center [386, 182] width 7 height 10
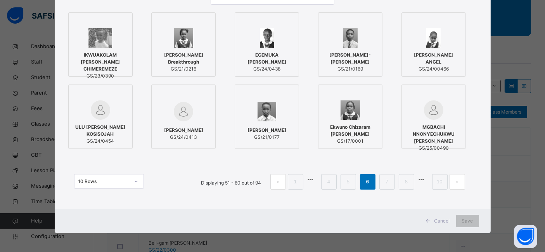
click at [393, 190] on div "10 Rows Displaying 51 - 60 out of 94 1 4 5 6 7 8 10" at bounding box center [272, 178] width 412 height 39
click at [390, 184] on link "7" at bounding box center [386, 182] width 7 height 10
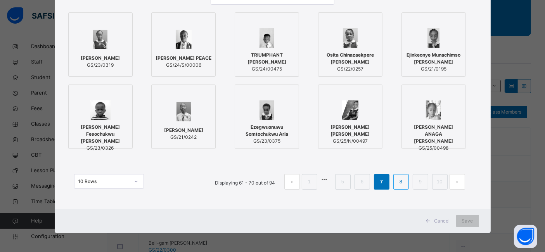
click at [404, 188] on li "8" at bounding box center [401, 182] width 16 height 16
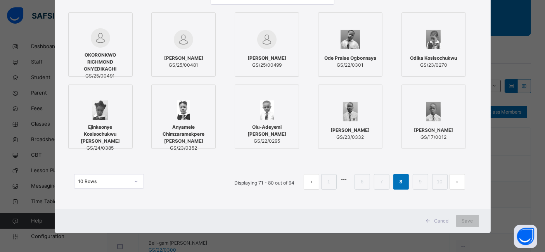
click at [422, 190] on div "10 Rows Displaying 71 - 80 out of 94 1 6 7 8 9 10" at bounding box center [272, 178] width 412 height 39
click at [419, 182] on link "9" at bounding box center [419, 182] width 7 height 10
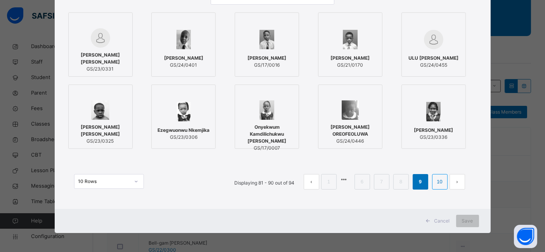
click at [446, 188] on li "10" at bounding box center [440, 182] width 16 height 16
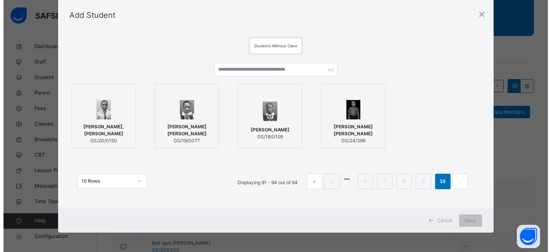
scroll to position [21, 0]
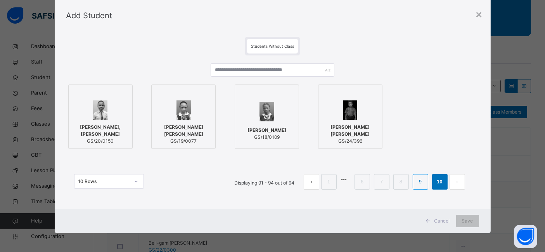
click at [419, 185] on link "9" at bounding box center [419, 182] width 7 height 10
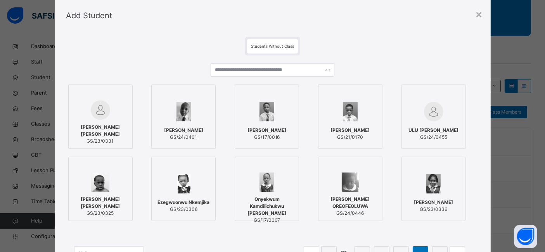
click at [359, 188] on div at bounding box center [350, 182] width 56 height 19
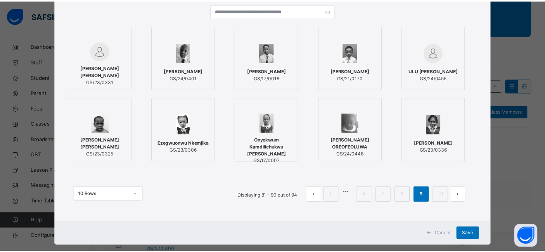
scroll to position [93, 0]
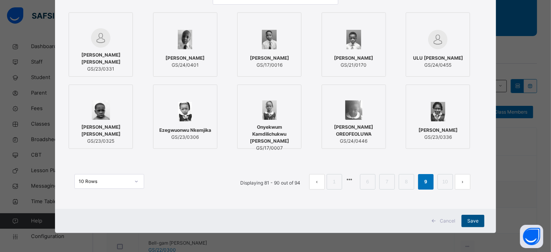
click at [476, 223] on span "Save" at bounding box center [473, 220] width 11 height 7
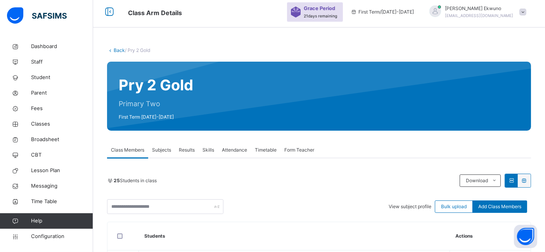
scroll to position [1, 0]
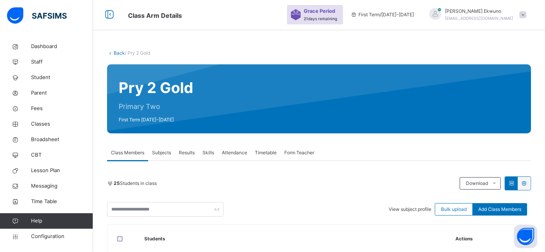
click at [117, 53] on link "Back" at bounding box center [119, 53] width 11 height 6
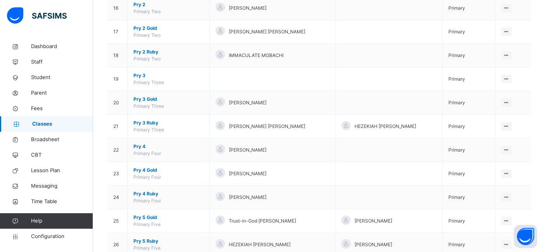
scroll to position [453, 0]
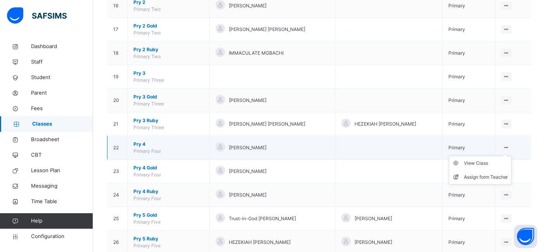
click at [509, 145] on icon at bounding box center [506, 148] width 7 height 6
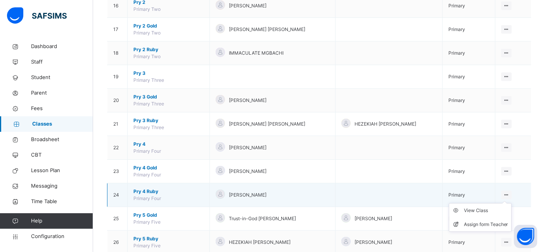
click at [507, 203] on ul "View Class Assign form Teacher" at bounding box center [480, 217] width 63 height 29
click at [490, 207] on div "View Class" at bounding box center [486, 211] width 44 height 8
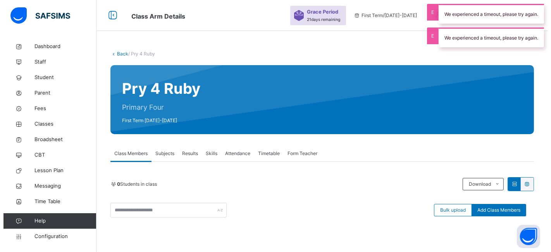
scroll to position [12, 0]
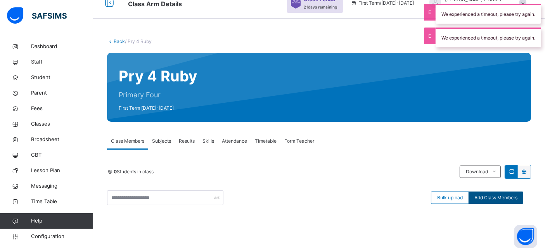
click at [496, 197] on span "Add Class Members" at bounding box center [495, 197] width 43 height 7
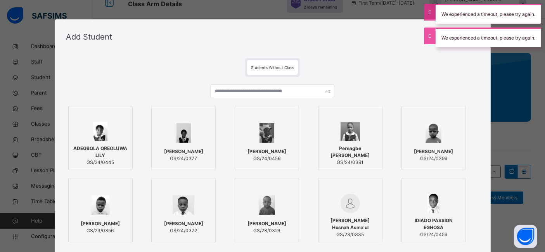
click at [88, 150] on span "ADEGBOLA OREOLUWA LILY" at bounding box center [100, 152] width 56 height 14
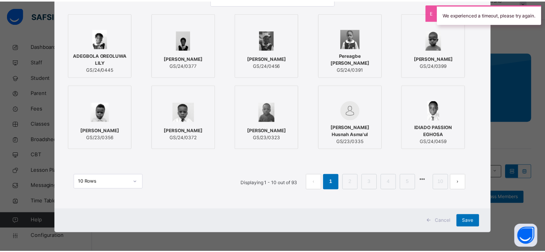
scroll to position [93, 0]
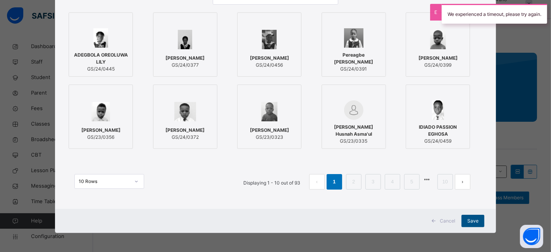
click at [480, 223] on div "Save" at bounding box center [473, 221] width 23 height 12
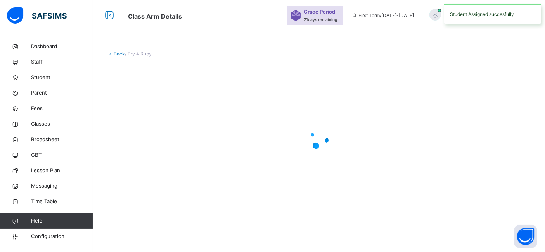
scroll to position [0, 0]
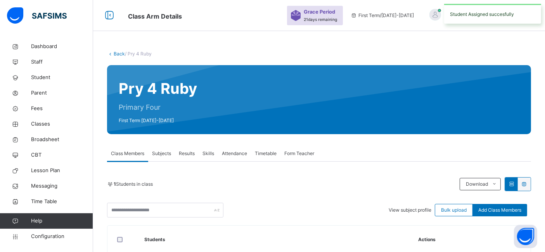
click at [115, 171] on div "1 Students in class Download Pdf Report Excel Report View subject profile Bulk …" at bounding box center [319, 232] width 424 height 141
click at [119, 62] on div "Back / Pry 4 Ruby Pry 4 Ruby Primary Four First Term 2025-2026 Class Members Su…" at bounding box center [319, 181] width 452 height 284
click at [118, 53] on link "Back" at bounding box center [119, 54] width 11 height 6
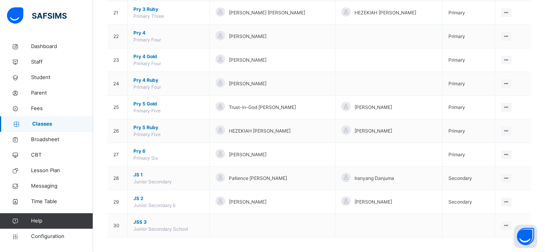
scroll to position [565, 0]
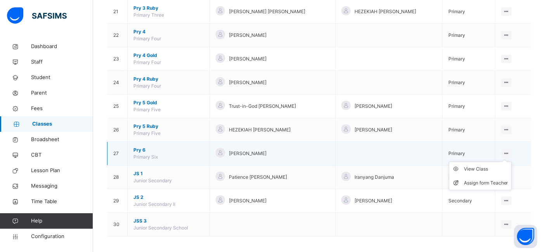
click at [509, 150] on icon at bounding box center [506, 153] width 7 height 6
click at [490, 167] on div "View Class" at bounding box center [486, 169] width 44 height 8
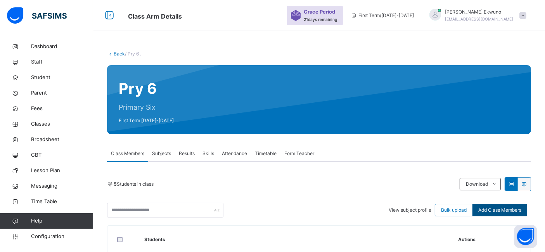
click at [497, 209] on span "Add Class Members" at bounding box center [499, 210] width 43 height 7
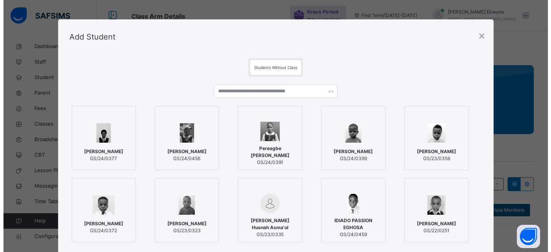
scroll to position [43, 0]
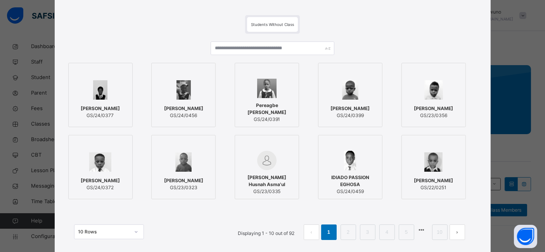
click at [357, 177] on span "IDIADO PASSION EGHOSA" at bounding box center [350, 181] width 56 height 14
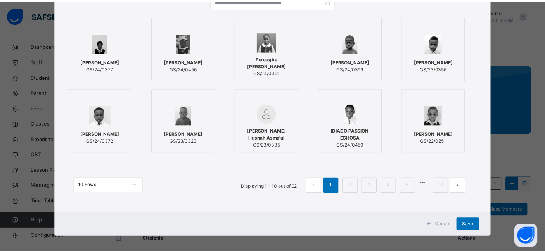
scroll to position [93, 0]
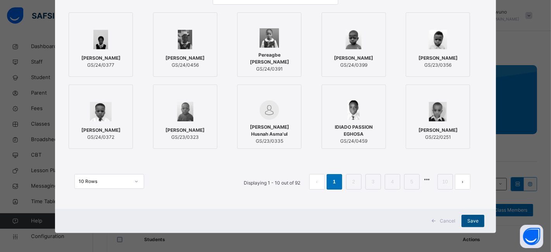
click at [476, 225] on div "Save" at bounding box center [473, 221] width 23 height 12
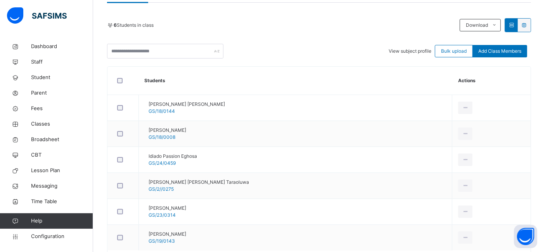
scroll to position [159, 0]
click at [502, 53] on span "Add Class Members" at bounding box center [499, 50] width 43 height 7
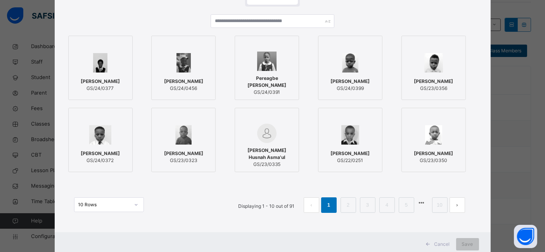
scroll to position [71, 0]
click at [365, 205] on link "3" at bounding box center [367, 205] width 7 height 10
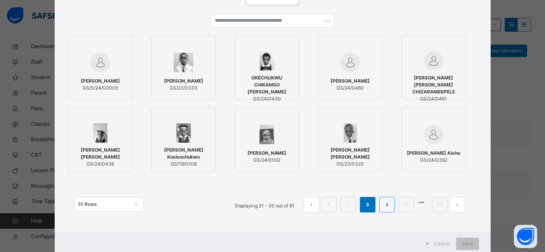
click at [387, 204] on link "4" at bounding box center [386, 205] width 7 height 10
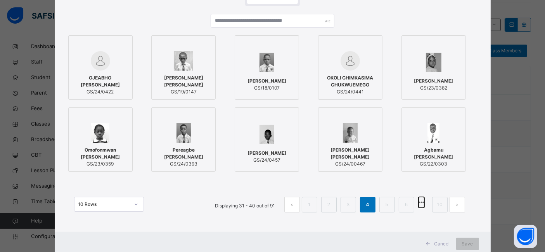
click at [421, 205] on button "button" at bounding box center [421, 202] width 6 height 11
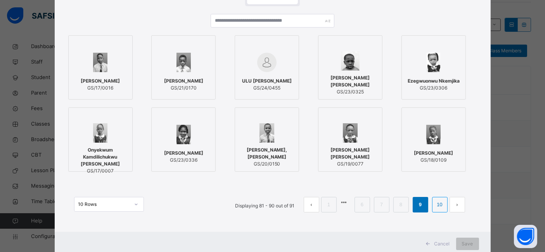
click at [441, 204] on link "10" at bounding box center [439, 205] width 10 height 10
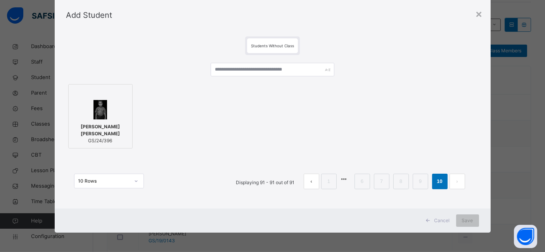
scroll to position [21, 0]
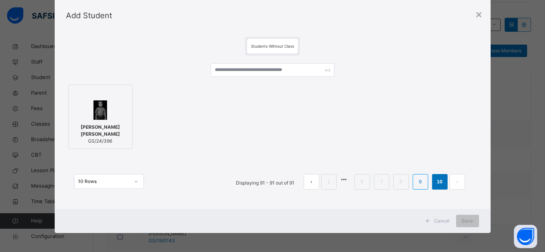
click at [418, 183] on link "9" at bounding box center [419, 182] width 7 height 10
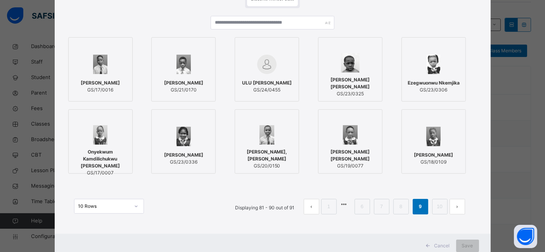
scroll to position [70, 0]
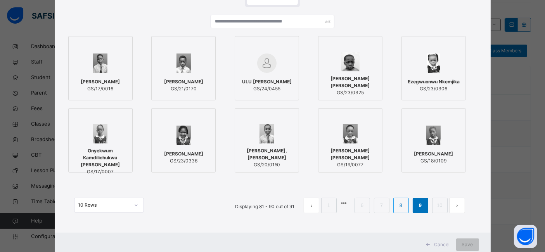
click at [401, 205] on link "8" at bounding box center [400, 205] width 7 height 10
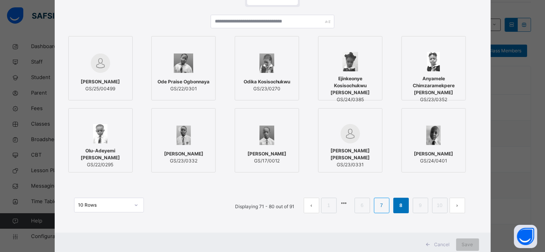
click at [382, 205] on link "7" at bounding box center [381, 205] width 7 height 10
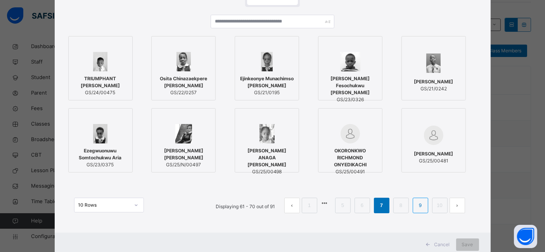
click at [423, 205] on link "9" at bounding box center [419, 205] width 7 height 10
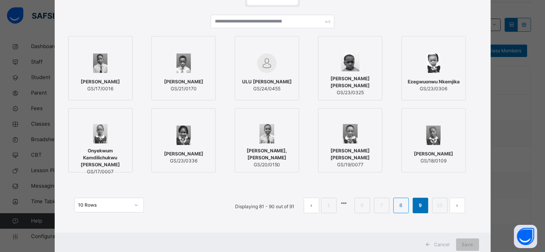
click at [407, 211] on li "8" at bounding box center [401, 206] width 16 height 16
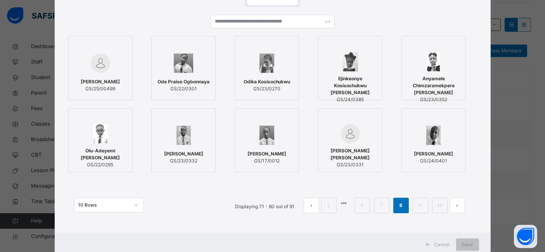
click at [181, 73] on div at bounding box center [183, 63] width 56 height 22
click at [468, 242] on span "Save" at bounding box center [473, 244] width 11 height 7
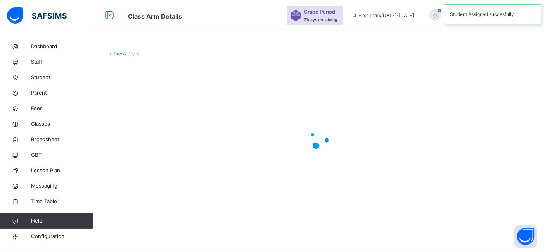
scroll to position [0, 0]
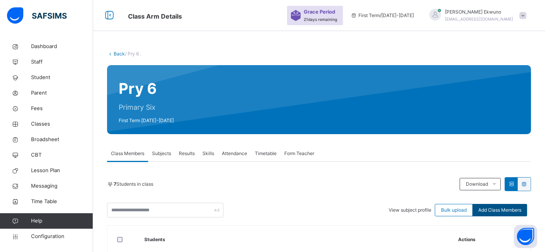
click at [512, 209] on span "Add Class Members" at bounding box center [499, 210] width 43 height 7
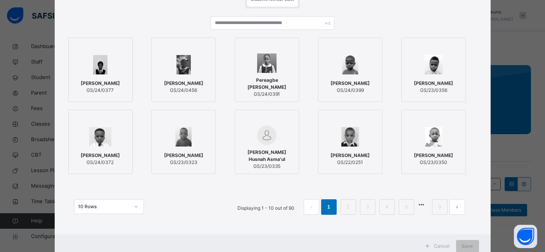
scroll to position [93, 0]
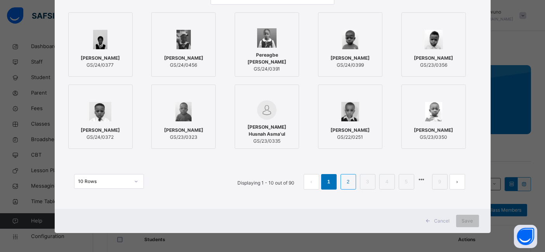
click at [350, 179] on link "2" at bounding box center [347, 182] width 7 height 10
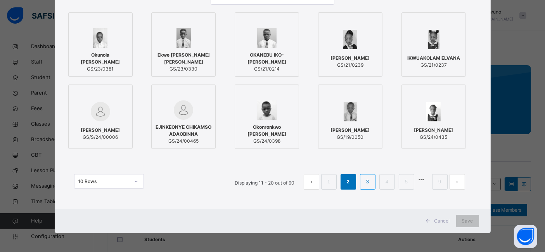
click at [371, 183] on link "3" at bounding box center [367, 182] width 7 height 10
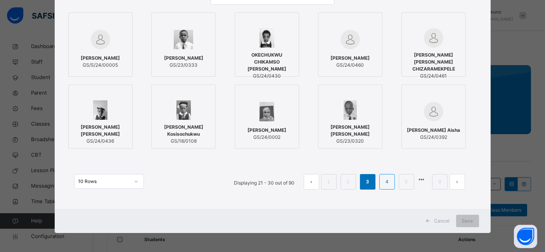
click at [385, 182] on link "4" at bounding box center [386, 182] width 7 height 10
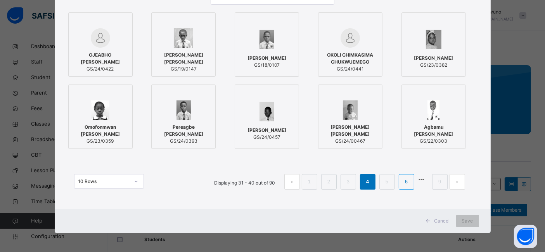
click at [406, 185] on link "6" at bounding box center [405, 182] width 7 height 10
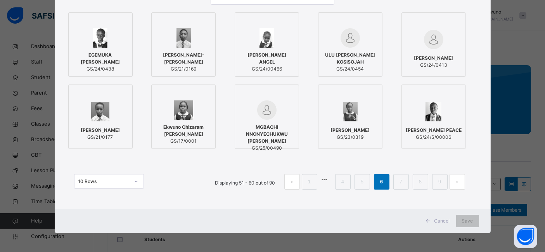
click at [190, 129] on span "Ekwuno Chizaram Elisa" at bounding box center [183, 131] width 56 height 14
click at [465, 219] on div "Save" at bounding box center [473, 221] width 23 height 12
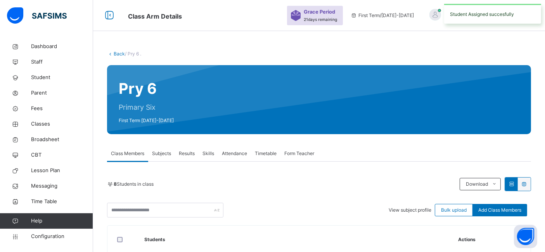
click at [122, 56] on link "Back" at bounding box center [119, 54] width 11 height 6
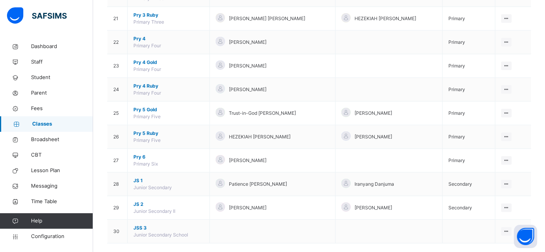
scroll to position [565, 0]
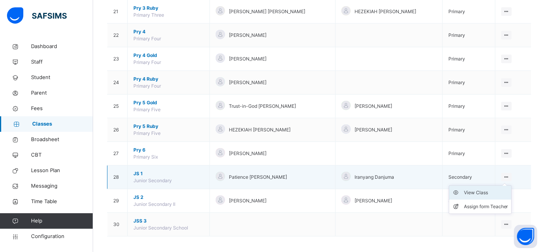
click at [482, 192] on div "View Class" at bounding box center [486, 193] width 44 height 8
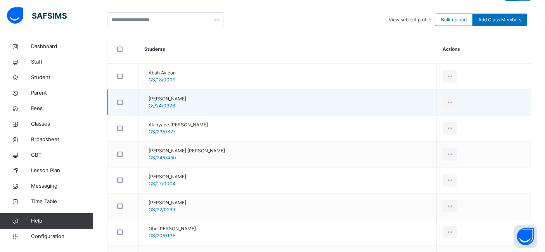
scroll to position [67, 0]
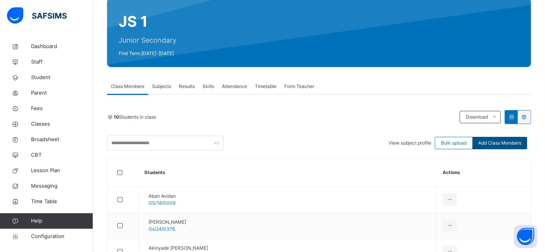
click at [497, 143] on span "Add Class Members" at bounding box center [499, 143] width 43 height 7
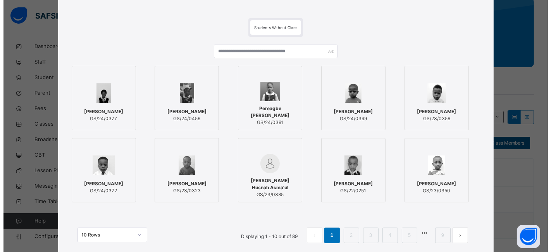
scroll to position [41, 0]
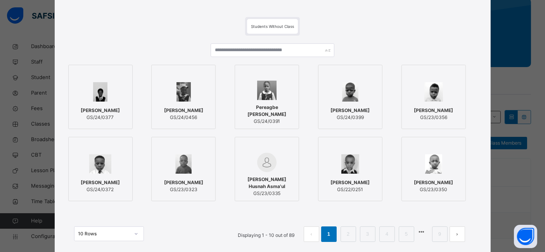
click at [350, 234] on link "2" at bounding box center [347, 234] width 7 height 10
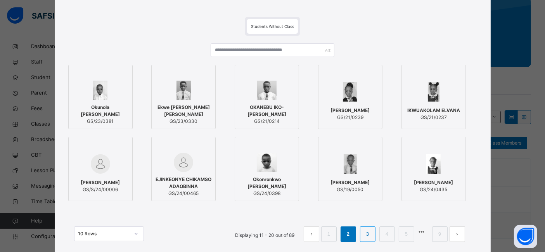
click at [371, 235] on link "3" at bounding box center [367, 234] width 7 height 10
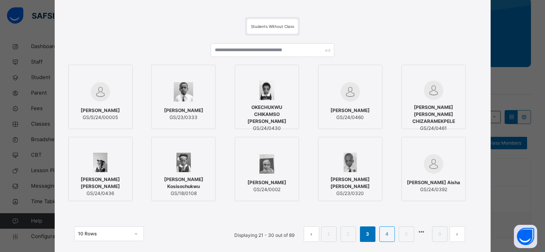
click at [383, 233] on li "4" at bounding box center [387, 234] width 16 height 16
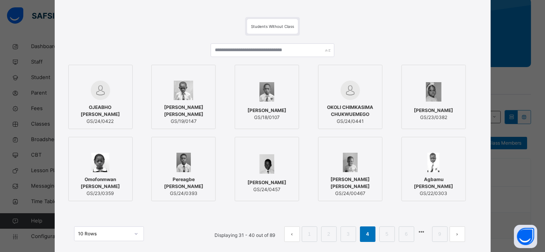
click at [388, 234] on link "5" at bounding box center [386, 234] width 7 height 10
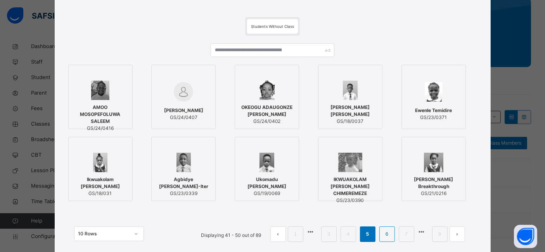
click at [388, 237] on link "6" at bounding box center [386, 234] width 7 height 10
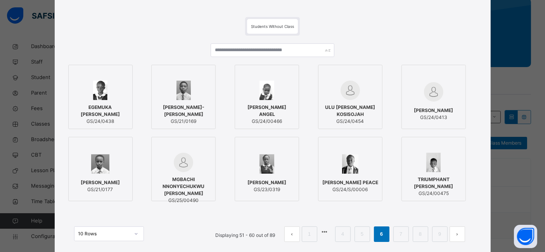
click at [107, 168] on div at bounding box center [100, 164] width 56 height 22
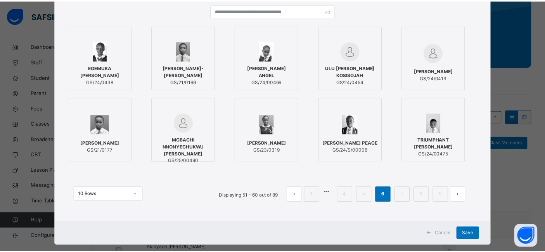
scroll to position [85, 0]
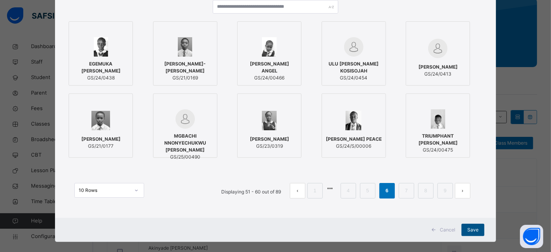
click at [473, 230] on span "Save" at bounding box center [473, 229] width 11 height 7
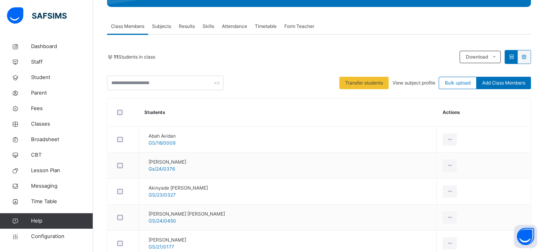
scroll to position [121, 0]
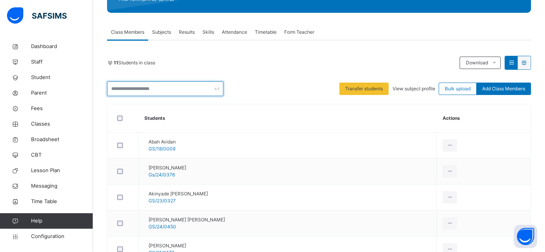
click at [179, 87] on input "text" at bounding box center [165, 88] width 116 height 15
click at [195, 48] on div "11 Students in class Download Pdf Report Excel Report Transfer students View su…" at bounding box center [319, 240] width 424 height 401
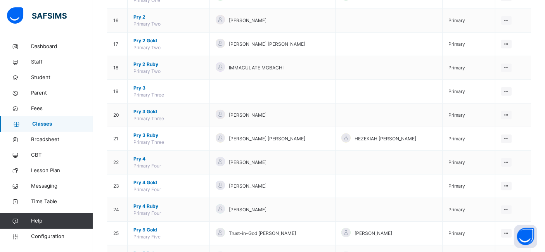
scroll to position [456, 0]
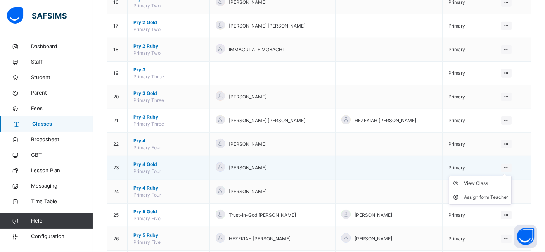
click at [509, 165] on icon at bounding box center [506, 168] width 7 height 6
click at [488, 180] on div "View Class" at bounding box center [486, 183] width 44 height 8
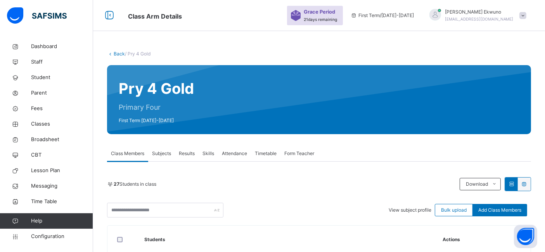
scroll to position [64, 0]
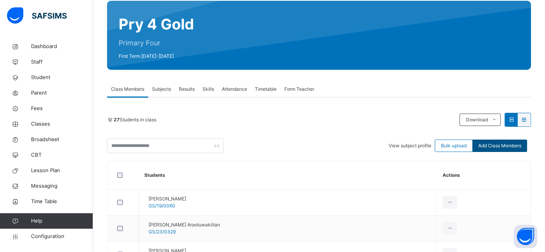
click at [501, 140] on div "Add Class Members" at bounding box center [499, 146] width 55 height 12
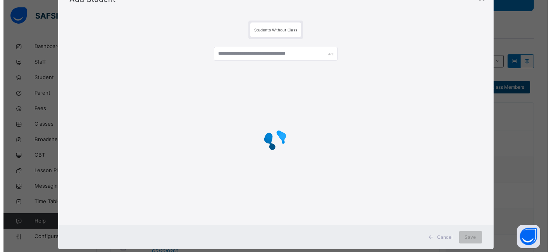
scroll to position [38, 0]
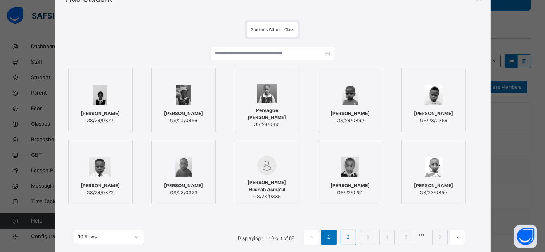
click at [350, 236] on link "2" at bounding box center [347, 237] width 7 height 10
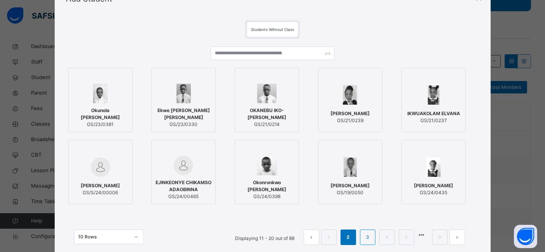
click at [367, 240] on link "3" at bounding box center [367, 237] width 7 height 10
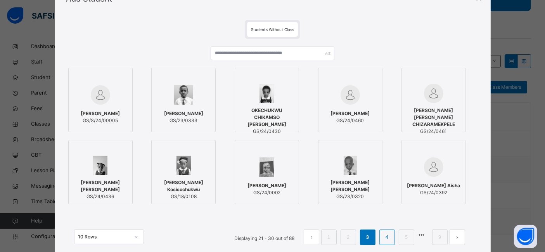
click at [394, 242] on li "4" at bounding box center [387, 237] width 16 height 16
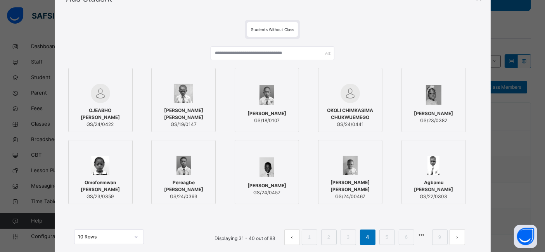
click at [91, 114] on span "OJEABHO [PERSON_NAME]" at bounding box center [100, 114] width 56 height 14
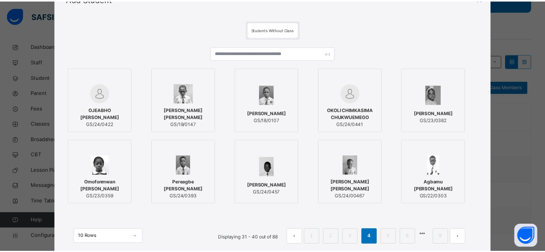
scroll to position [93, 0]
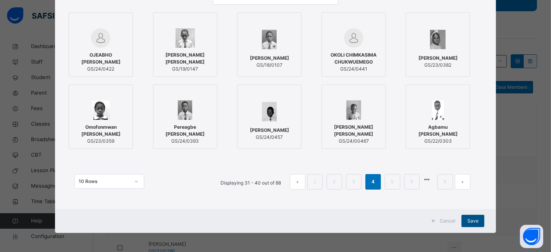
click at [471, 218] on span "Save" at bounding box center [473, 220] width 11 height 7
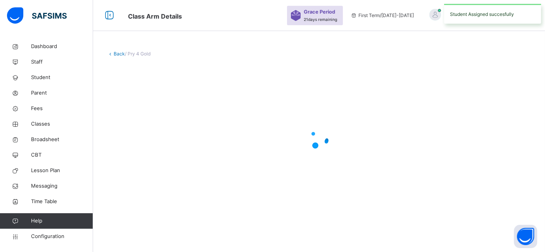
scroll to position [0, 0]
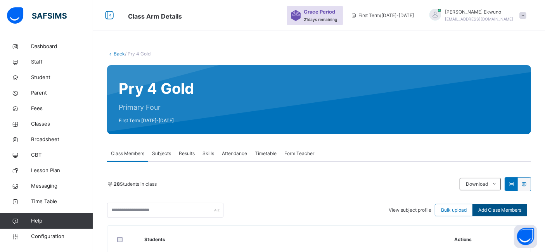
click at [495, 210] on span "Add Class Members" at bounding box center [499, 210] width 43 height 7
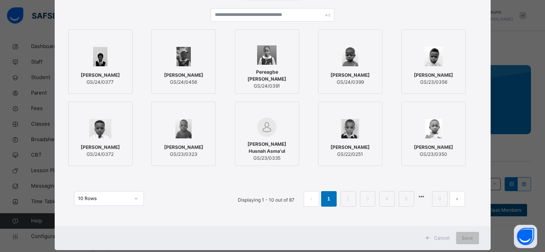
scroll to position [78, 0]
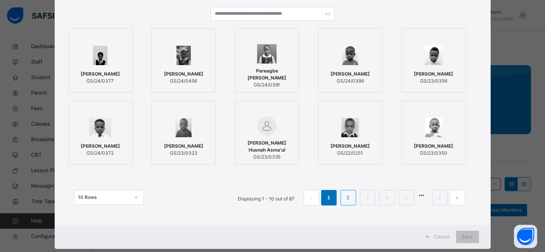
click at [355, 202] on li "2" at bounding box center [348, 198] width 16 height 16
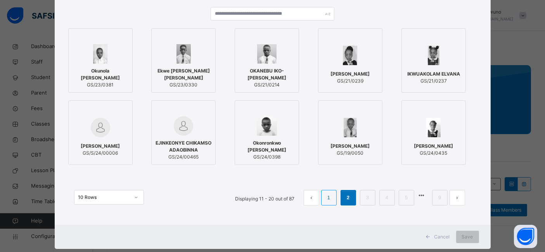
click at [329, 197] on link "1" at bounding box center [328, 198] width 7 height 10
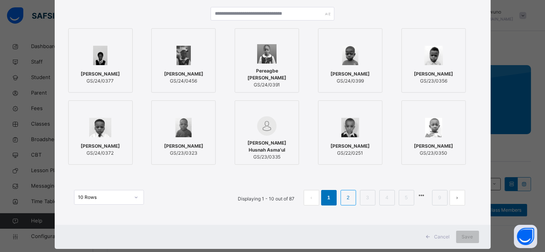
click at [347, 200] on link "2" at bounding box center [347, 198] width 7 height 10
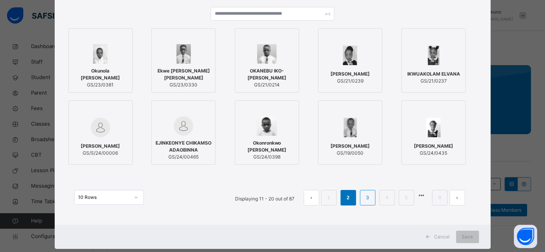
click at [369, 198] on link "3" at bounding box center [367, 198] width 7 height 10
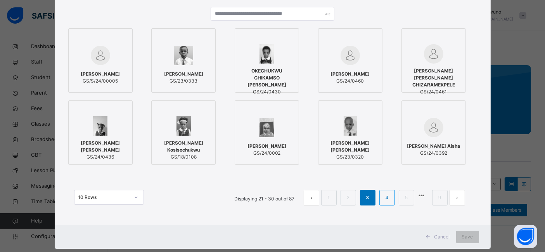
click at [386, 198] on link "4" at bounding box center [386, 198] width 7 height 10
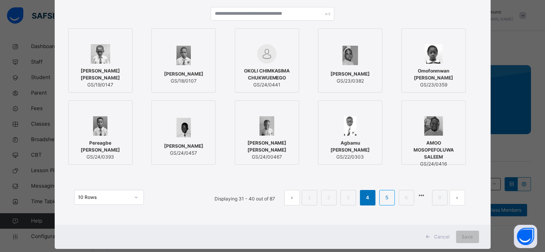
click at [388, 198] on link "5" at bounding box center [386, 198] width 7 height 10
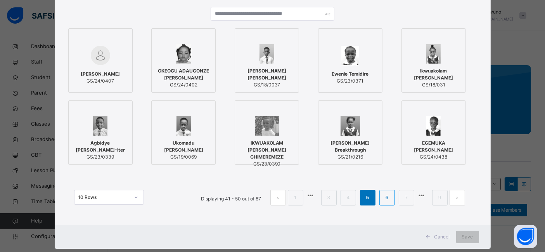
click at [387, 199] on link "6" at bounding box center [386, 198] width 7 height 10
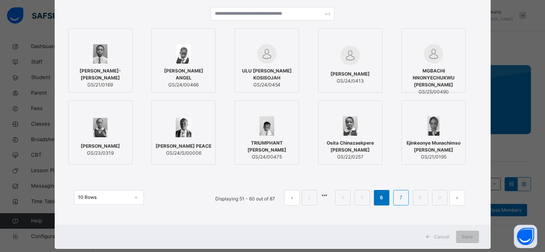
click at [403, 201] on link "7" at bounding box center [400, 198] width 7 height 10
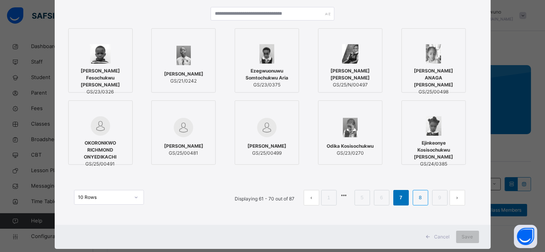
click at [419, 198] on link "8" at bounding box center [419, 198] width 7 height 10
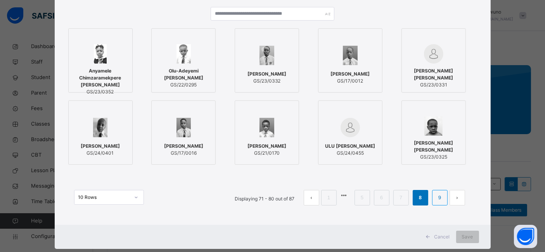
click at [440, 198] on link "9" at bounding box center [439, 198] width 7 height 10
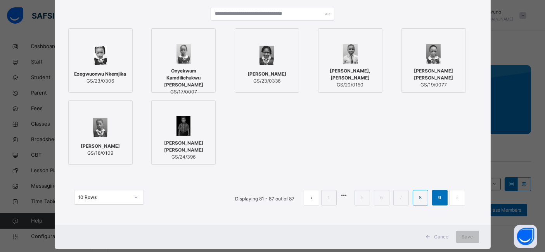
click at [421, 200] on link "8" at bounding box center [419, 198] width 7 height 10
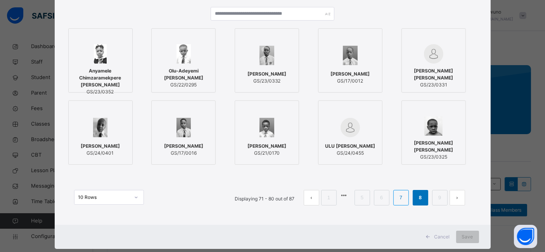
click at [406, 202] on li "7" at bounding box center [401, 198] width 16 height 16
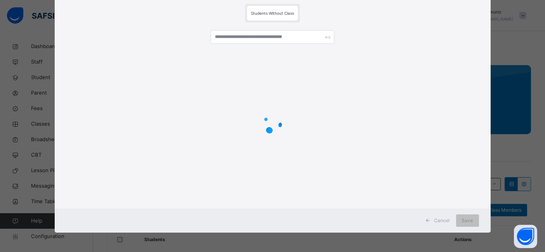
scroll to position [54, 0]
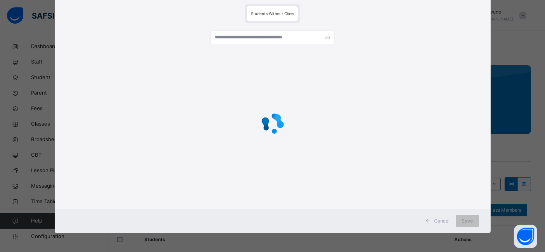
click at [442, 220] on span "Cancel" at bounding box center [442, 220] width 16 height 7
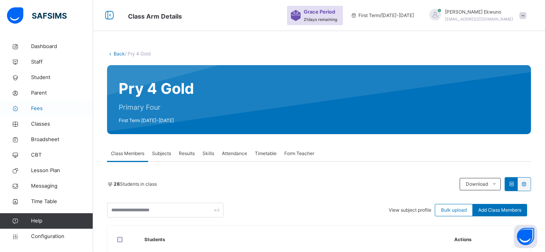
click at [40, 109] on span "Fees" at bounding box center [62, 109] width 62 height 8
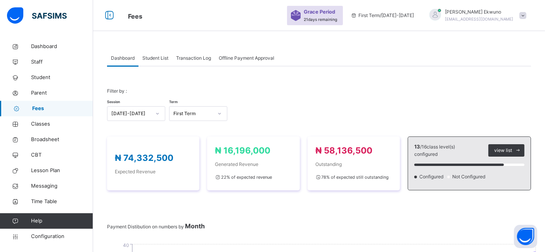
click at [160, 60] on span "Student List" at bounding box center [155, 58] width 26 height 7
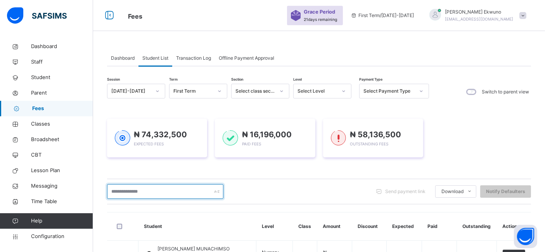
click at [145, 192] on input "text" at bounding box center [165, 191] width 116 height 15
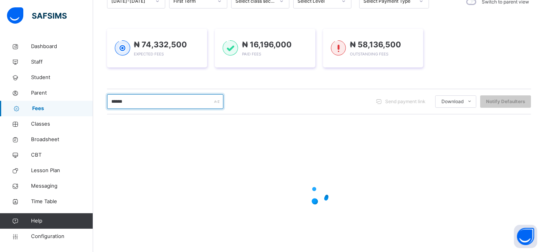
scroll to position [117, 0]
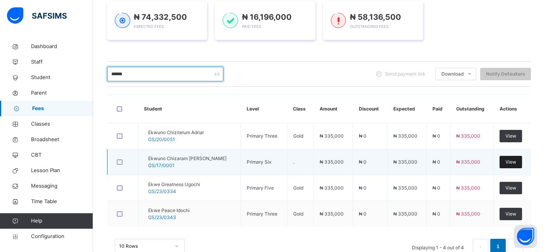
type input "******"
click at [516, 160] on span "View" at bounding box center [510, 162] width 11 height 7
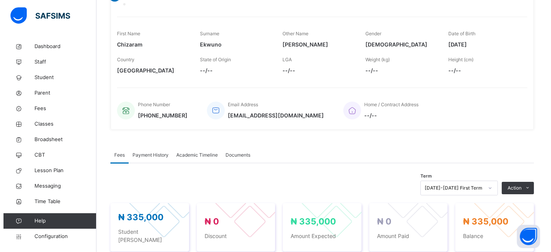
scroll to position [135, 0]
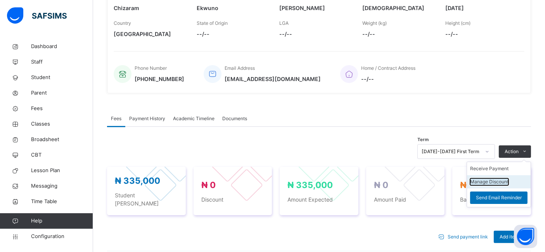
click at [492, 185] on button "Manage Discount" at bounding box center [489, 181] width 38 height 7
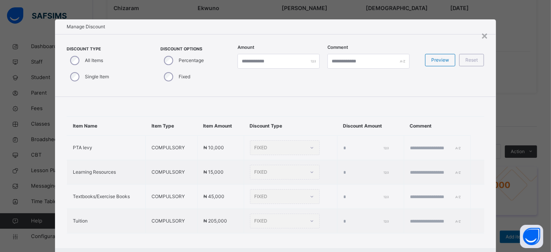
type input "*"
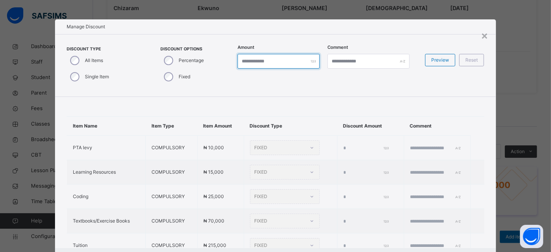
click at [244, 64] on input "*" at bounding box center [279, 61] width 82 height 15
type input "*"
type input "***"
click at [257, 60] on input "***" at bounding box center [279, 61] width 82 height 15
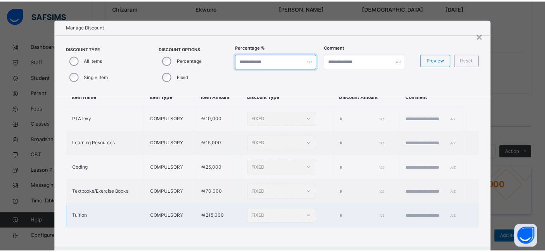
scroll to position [39, 0]
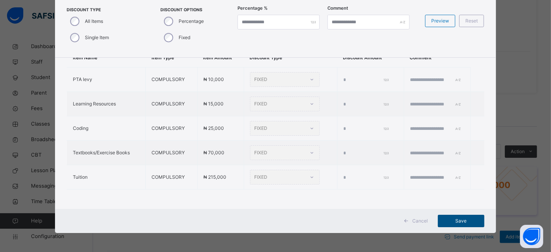
click at [454, 221] on span "Save" at bounding box center [461, 220] width 35 height 7
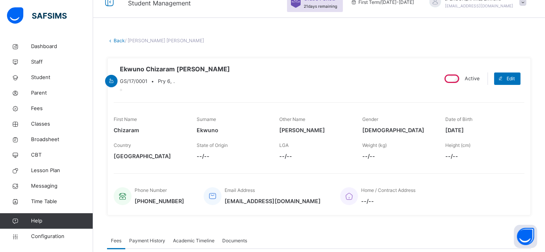
scroll to position [0, 0]
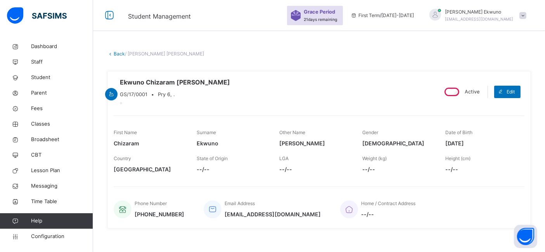
click at [122, 54] on link "Back" at bounding box center [119, 54] width 11 height 6
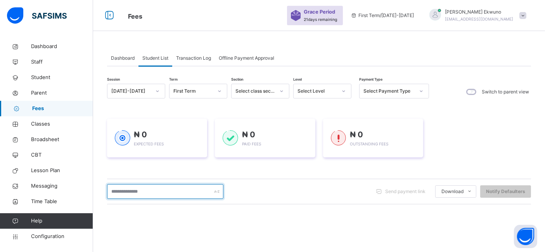
click at [121, 189] on input "text" at bounding box center [165, 191] width 116 height 15
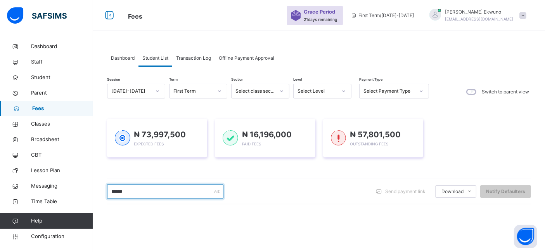
type input "******"
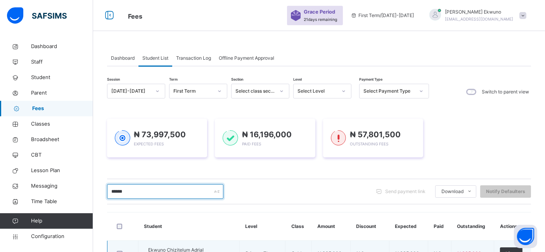
scroll to position [96, 0]
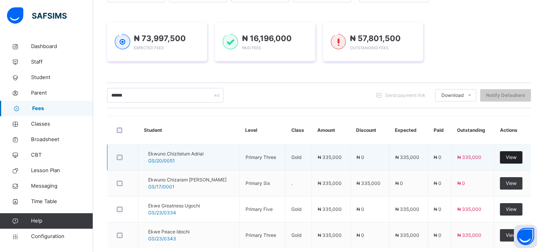
click at [512, 157] on span "View" at bounding box center [511, 157] width 11 height 7
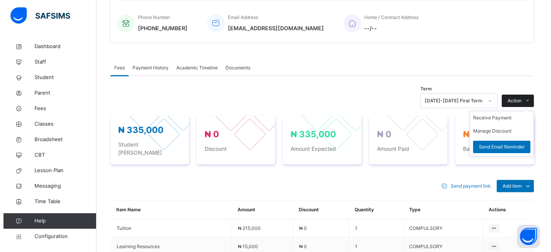
scroll to position [193, 0]
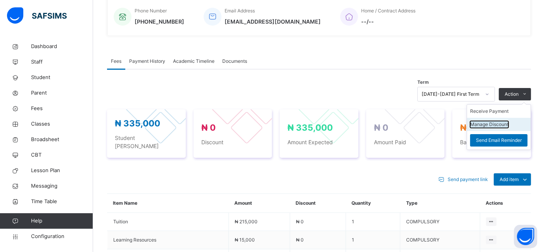
click at [481, 128] on button "Manage Discount" at bounding box center [489, 124] width 38 height 7
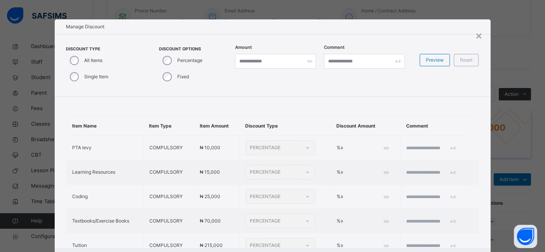
type input "*"
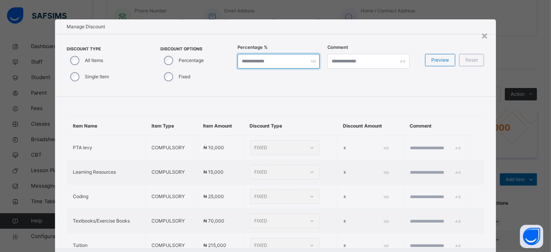
click at [249, 59] on input "*" at bounding box center [279, 61] width 82 height 15
click at [238, 59] on input "*" at bounding box center [279, 61] width 82 height 15
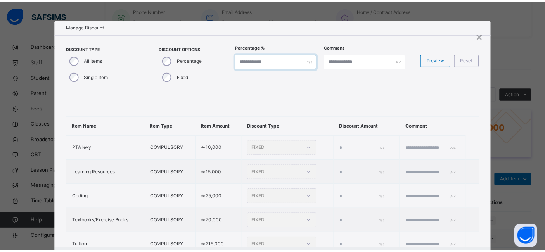
scroll to position [39, 0]
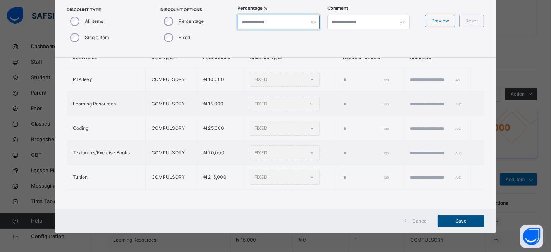
type input "***"
click at [467, 221] on span "Save" at bounding box center [461, 220] width 35 height 7
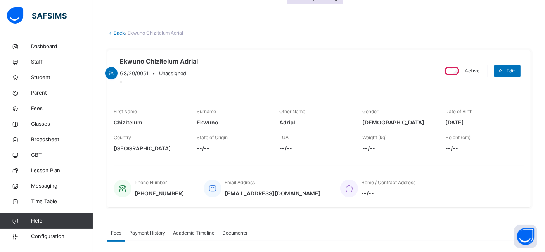
scroll to position [0, 0]
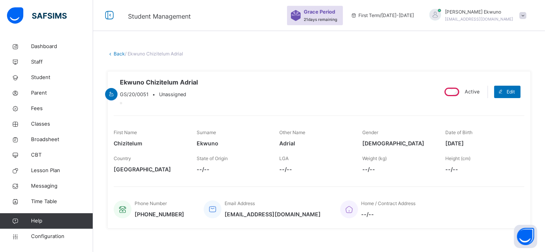
click at [121, 55] on link "Back" at bounding box center [119, 54] width 11 height 6
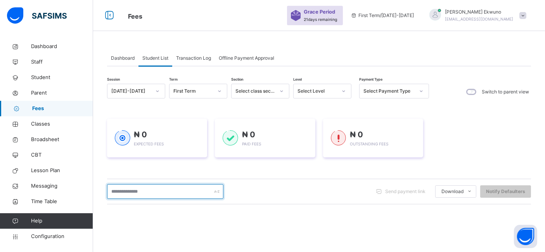
click at [126, 195] on input "text" at bounding box center [165, 191] width 116 height 15
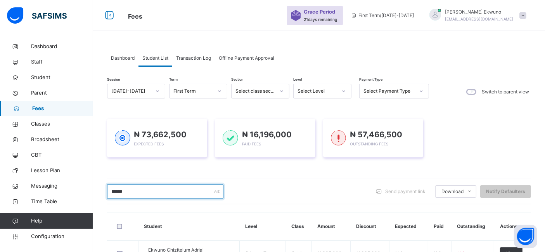
scroll to position [117, 0]
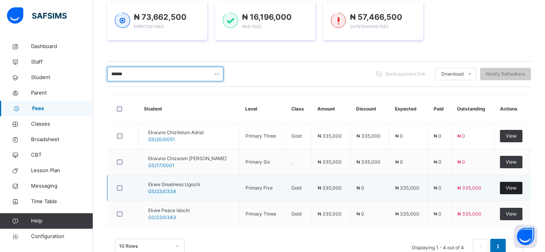
type input "******"
click at [512, 185] on span "View" at bounding box center [511, 188] width 11 height 7
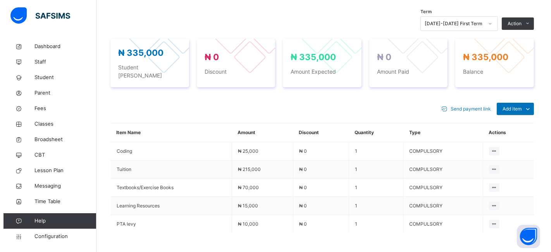
scroll to position [262, 0]
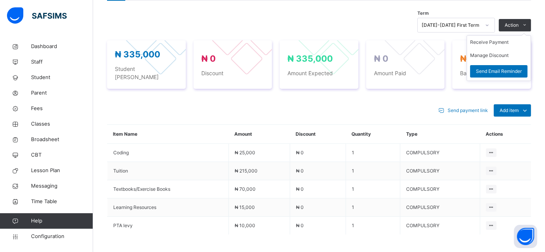
click at [525, 35] on ul "Receive Payment Manage Discount Send Email Reminder" at bounding box center [498, 58] width 64 height 46
click at [504, 59] on button "Manage Discount" at bounding box center [489, 55] width 38 height 7
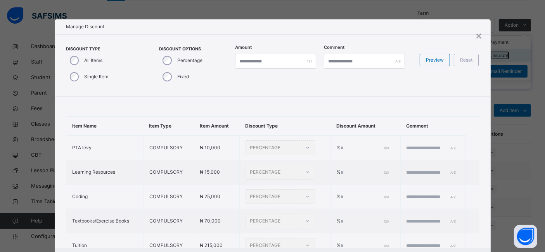
type input "*"
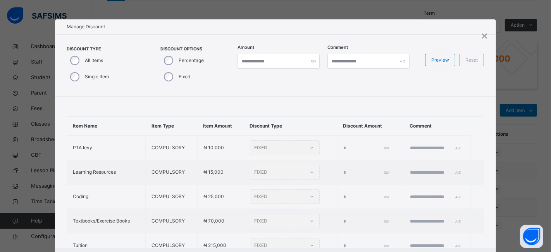
click at [68, 81] on div "Single Item" at bounding box center [89, 77] width 44 height 16
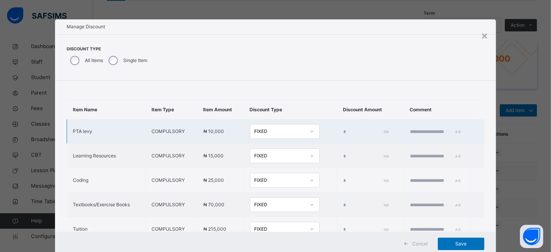
click at [343, 129] on input "*" at bounding box center [365, 131] width 45 height 7
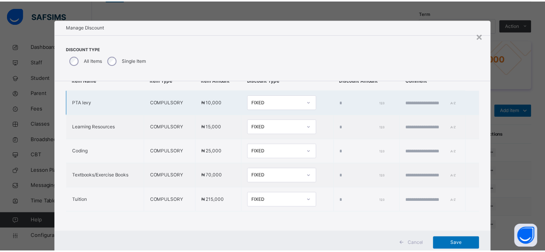
scroll to position [23, 0]
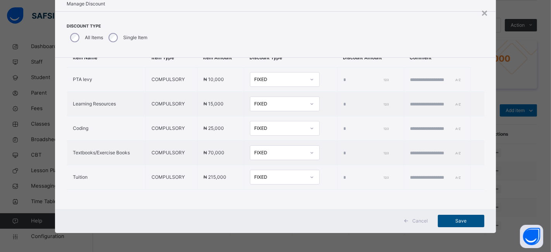
type input "*****"
click at [456, 222] on span "Save" at bounding box center [461, 220] width 35 height 7
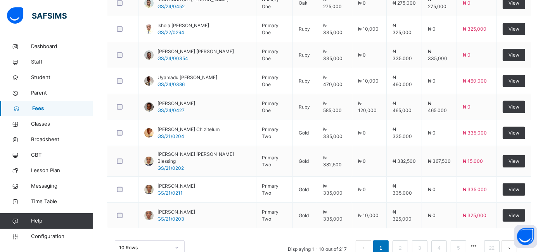
scroll to position [293, 0]
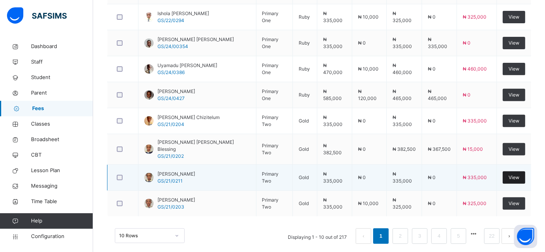
click at [519, 174] on span "View" at bounding box center [513, 177] width 11 height 7
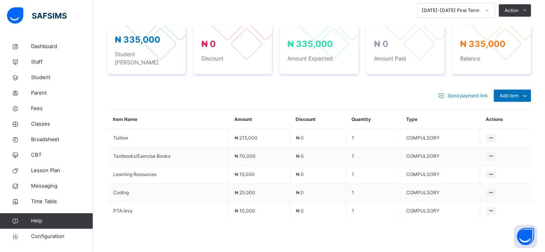
scroll to position [276, 0]
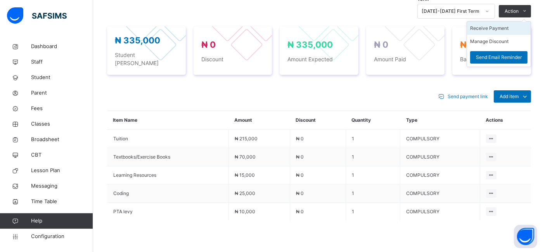
click at [502, 35] on li "Receive Payment" at bounding box center [499, 28] width 64 height 13
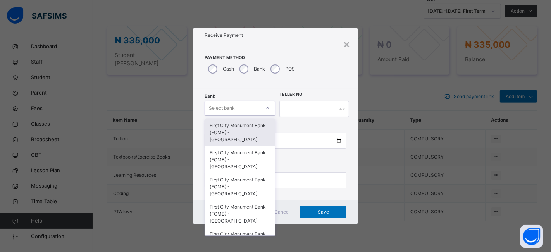
click at [227, 108] on div "Select bank" at bounding box center [222, 108] width 26 height 15
click at [222, 127] on div "First City Monument Bank (FCMB) - Govana School" at bounding box center [240, 132] width 70 height 27
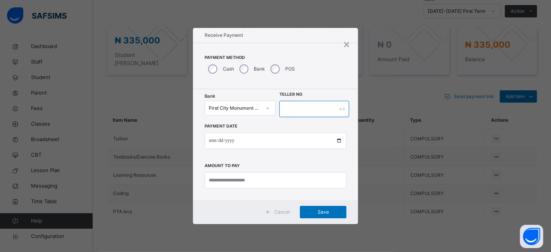
click at [288, 102] on input "text" at bounding box center [315, 109] width 70 height 16
type input "**********"
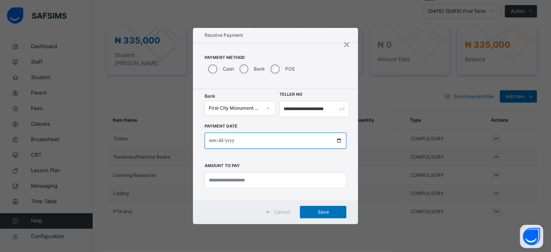
click at [332, 141] on input "date" at bounding box center [276, 141] width 142 height 16
click at [339, 140] on input "date" at bounding box center [276, 141] width 142 height 16
type input "**********"
click at [267, 147] on input "**********" at bounding box center [276, 141] width 142 height 16
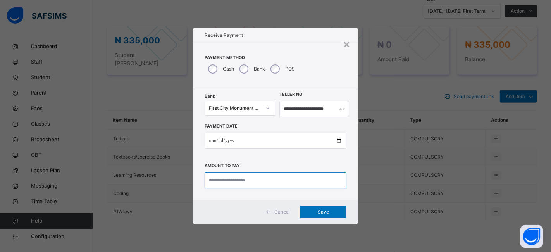
click at [245, 183] on input "currency" at bounding box center [276, 180] width 142 height 16
type input "*********"
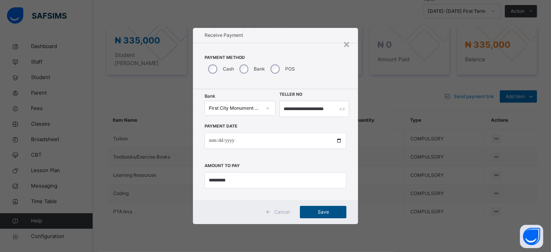
click at [326, 209] on span "Save" at bounding box center [323, 212] width 35 height 7
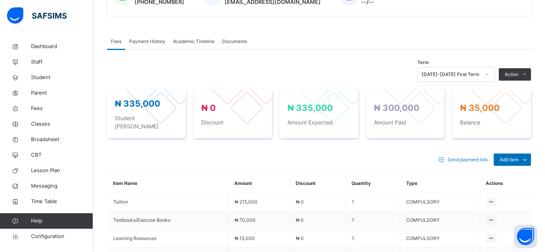
scroll to position [190, 0]
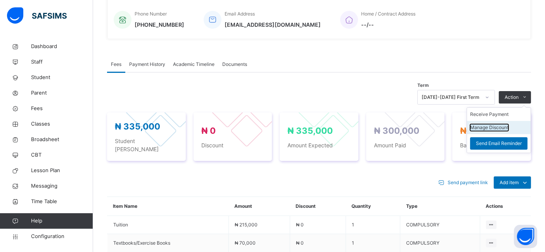
click at [493, 131] on button "Manage Discount" at bounding box center [489, 127] width 38 height 7
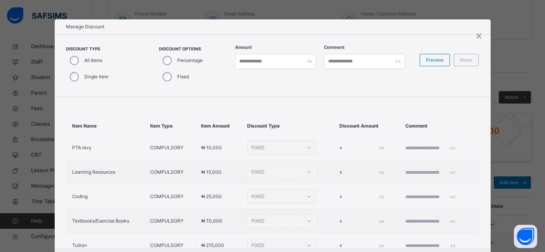
type input "*"
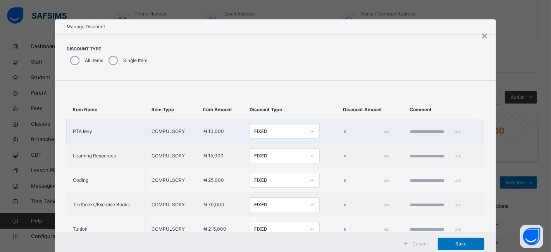
click at [343, 129] on input "*" at bounding box center [365, 131] width 45 height 7
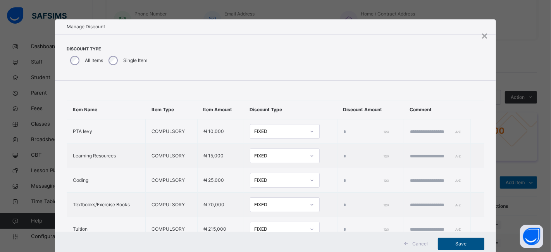
type input "*****"
click at [456, 241] on span "Save" at bounding box center [461, 243] width 35 height 7
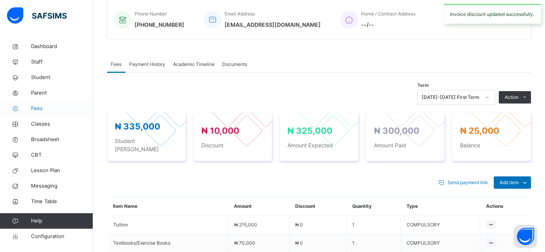
click at [45, 112] on span "Fees" at bounding box center [62, 109] width 62 height 8
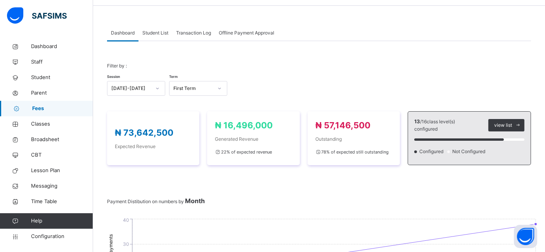
scroll to position [23, 0]
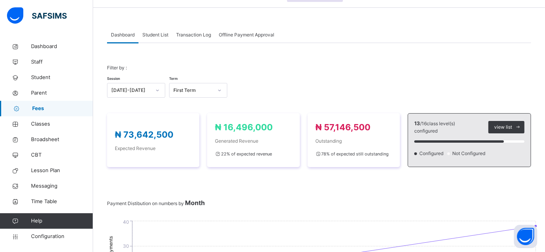
click at [161, 35] on span "Student List" at bounding box center [155, 34] width 26 height 7
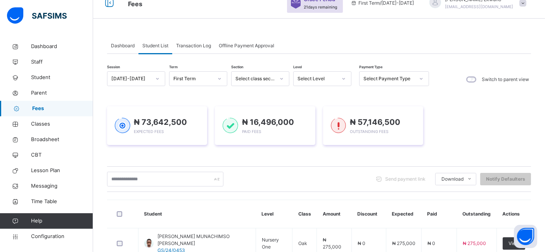
scroll to position [0, 0]
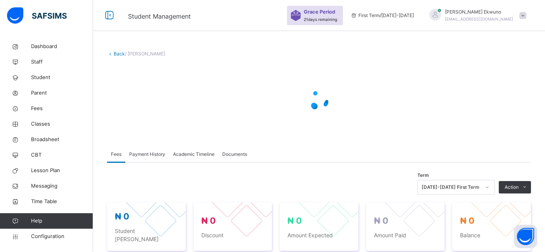
scroll to position [173, 0]
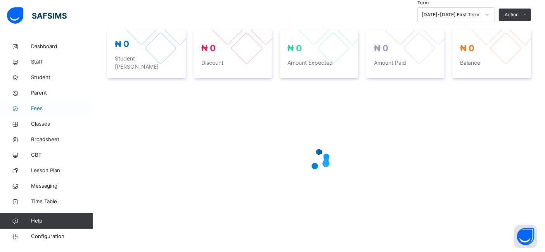
click at [43, 110] on span "Fees" at bounding box center [62, 109] width 62 height 8
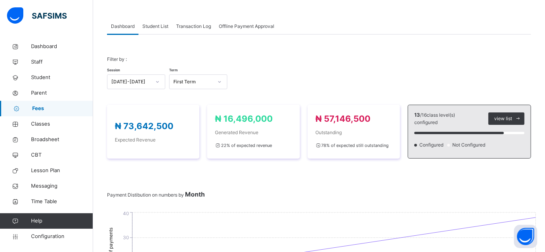
scroll to position [21, 0]
